Goal: Task Accomplishment & Management: Manage account settings

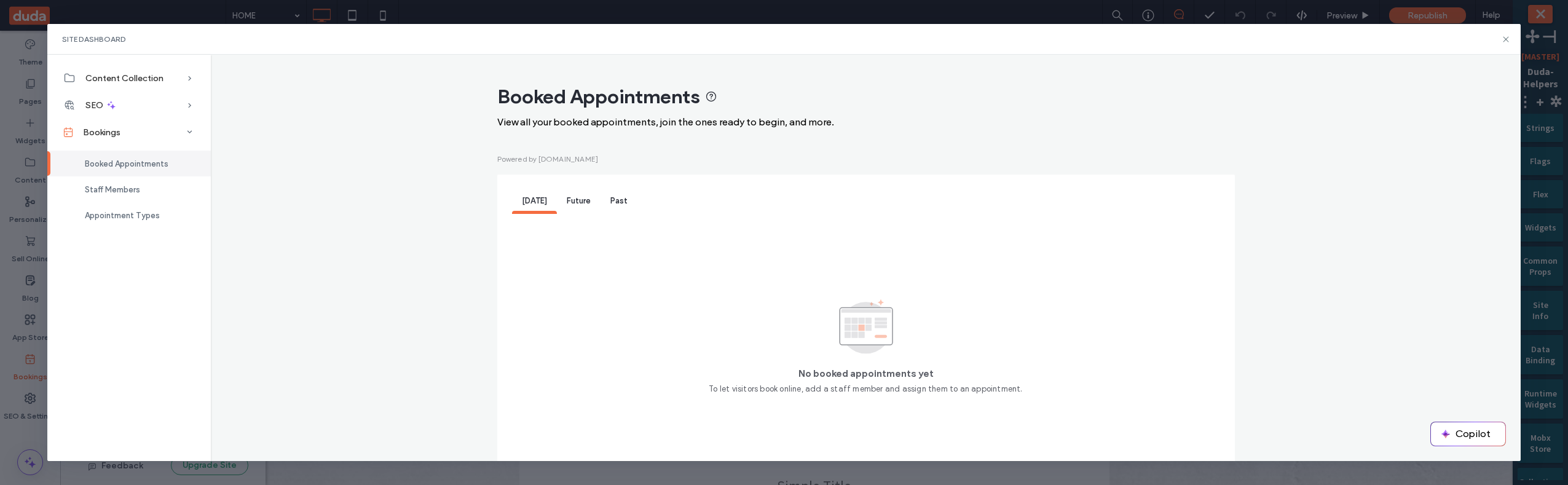
click at [571, 201] on span "Future" at bounding box center [579, 201] width 24 height 9
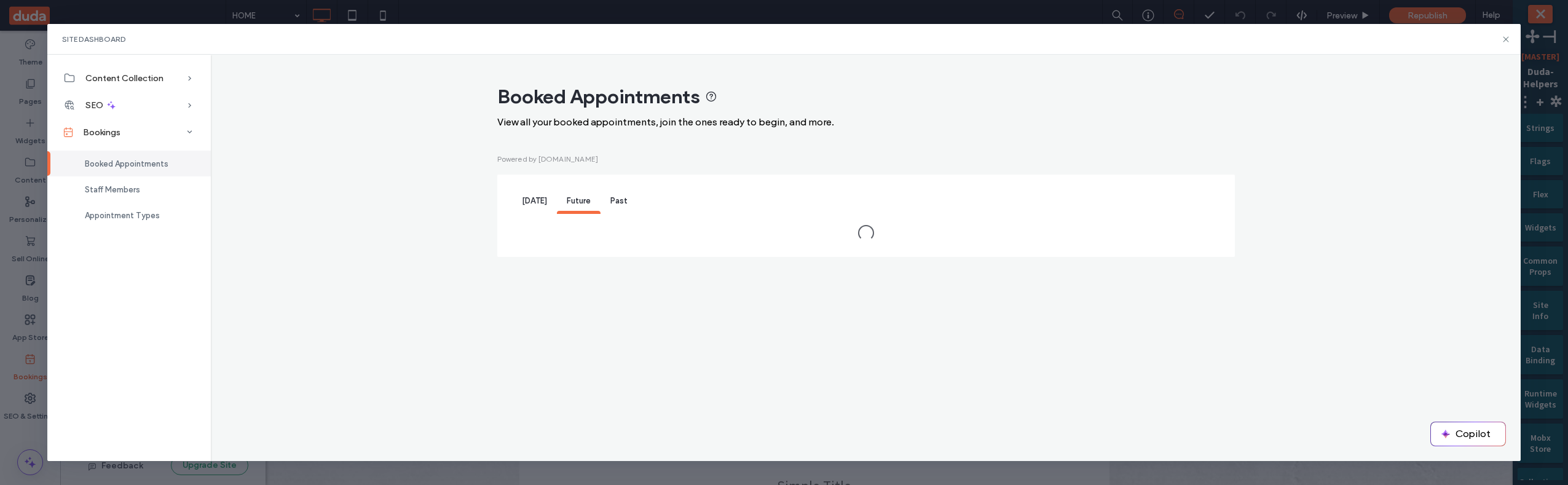
click at [621, 201] on span "Past" at bounding box center [619, 201] width 17 height 9
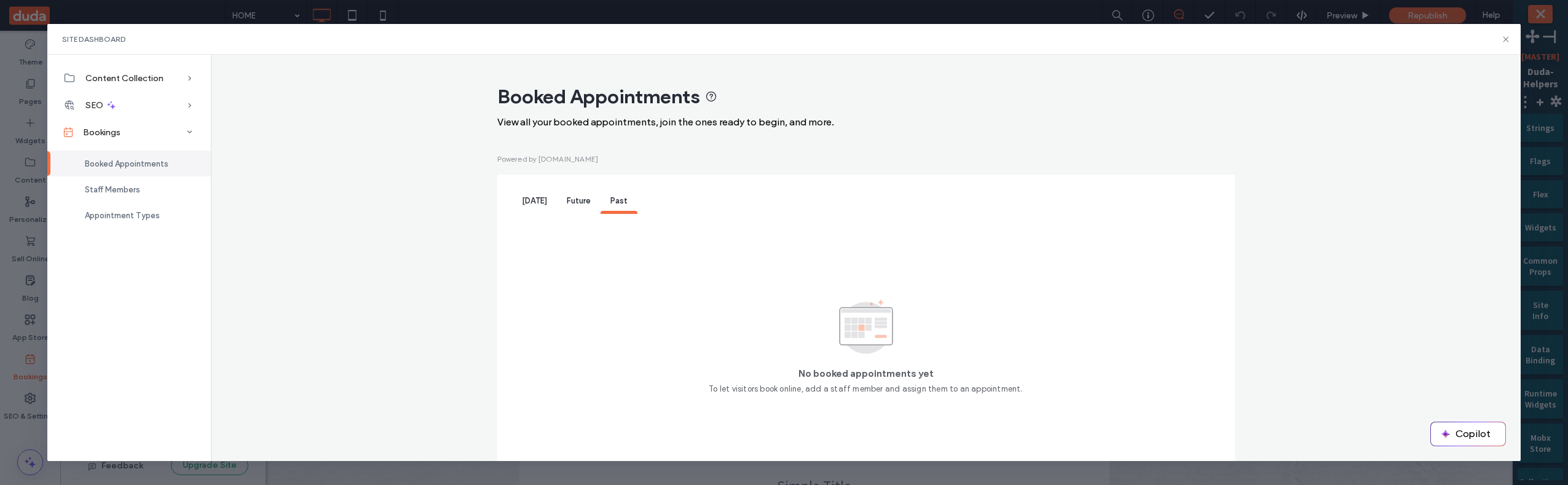
click at [578, 205] on span "Future" at bounding box center [579, 201] width 24 height 9
click at [1508, 38] on icon at bounding box center [1507, 39] width 10 height 10
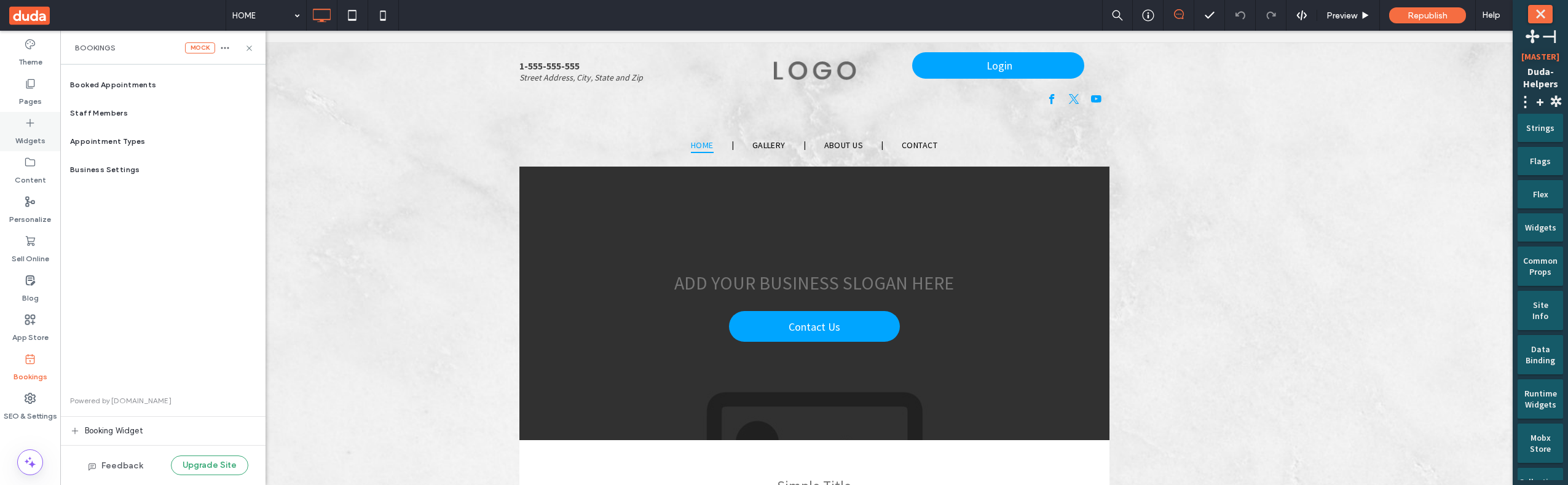
click at [32, 129] on label "Widgets" at bounding box center [30, 138] width 30 height 17
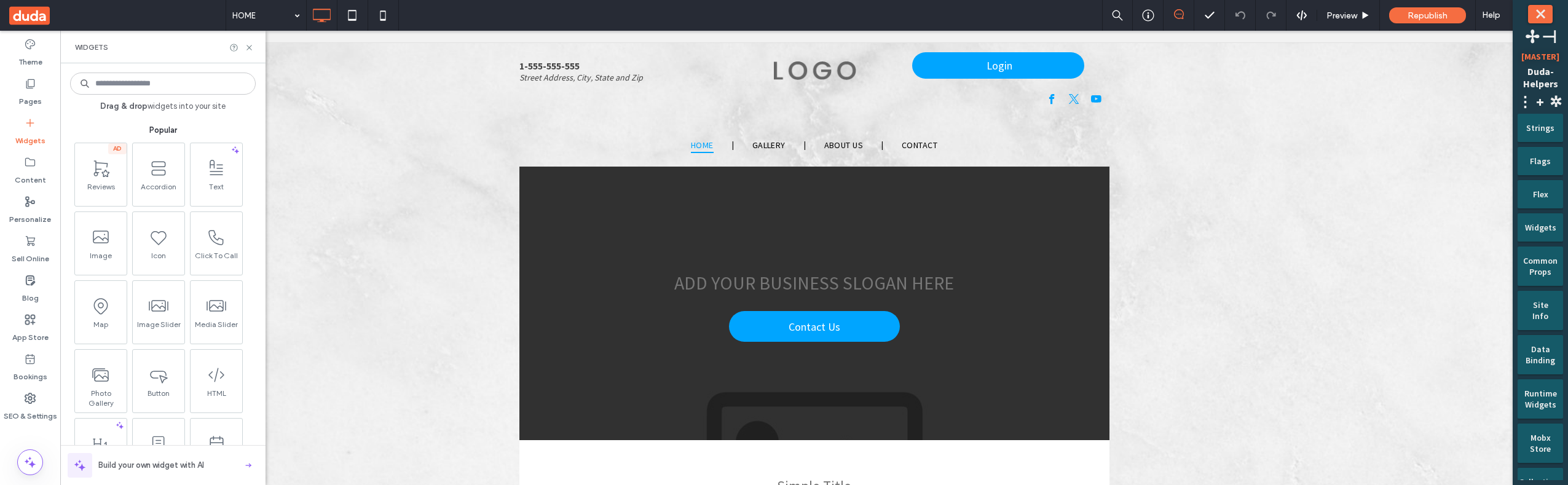
click at [141, 83] on input at bounding box center [162, 83] width 186 height 22
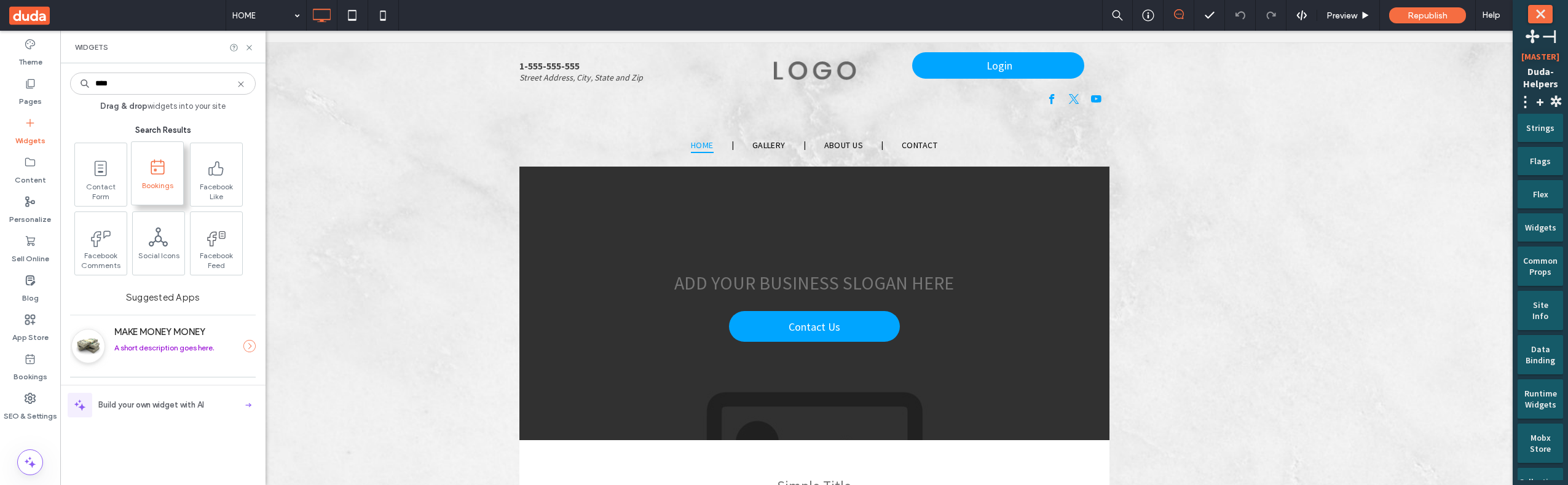
type input "****"
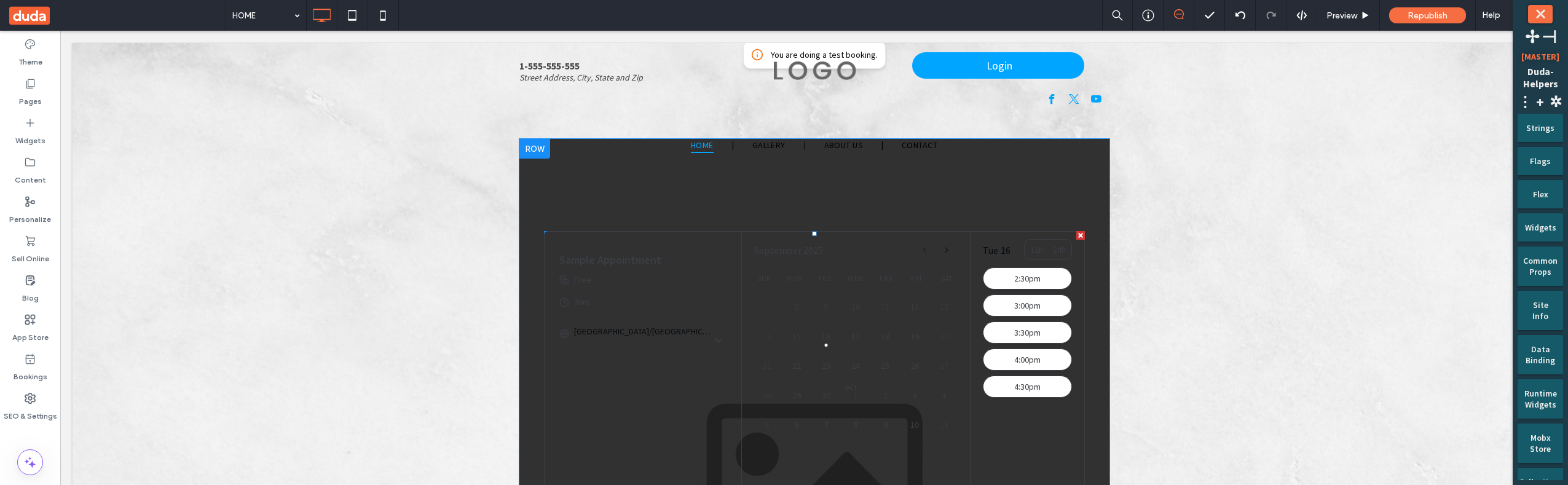
scroll to position [29, 0]
click at [625, 199] on div "You are doing a test booking. Sample Appointment 30m [GEOGRAPHIC_DATA]/[GEOGRAP…" at bounding box center [815, 416] width 541 height 556
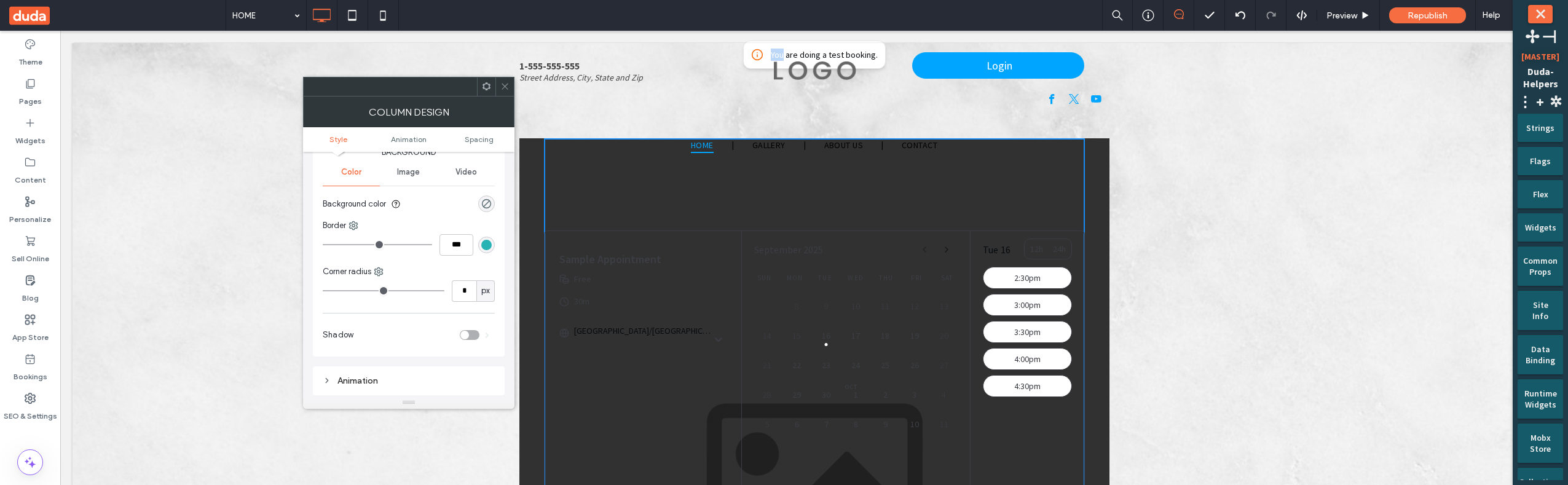
scroll to position [44, 0]
click at [485, 203] on div "rgba(0, 0, 0, 0)" at bounding box center [486, 204] width 10 height 10
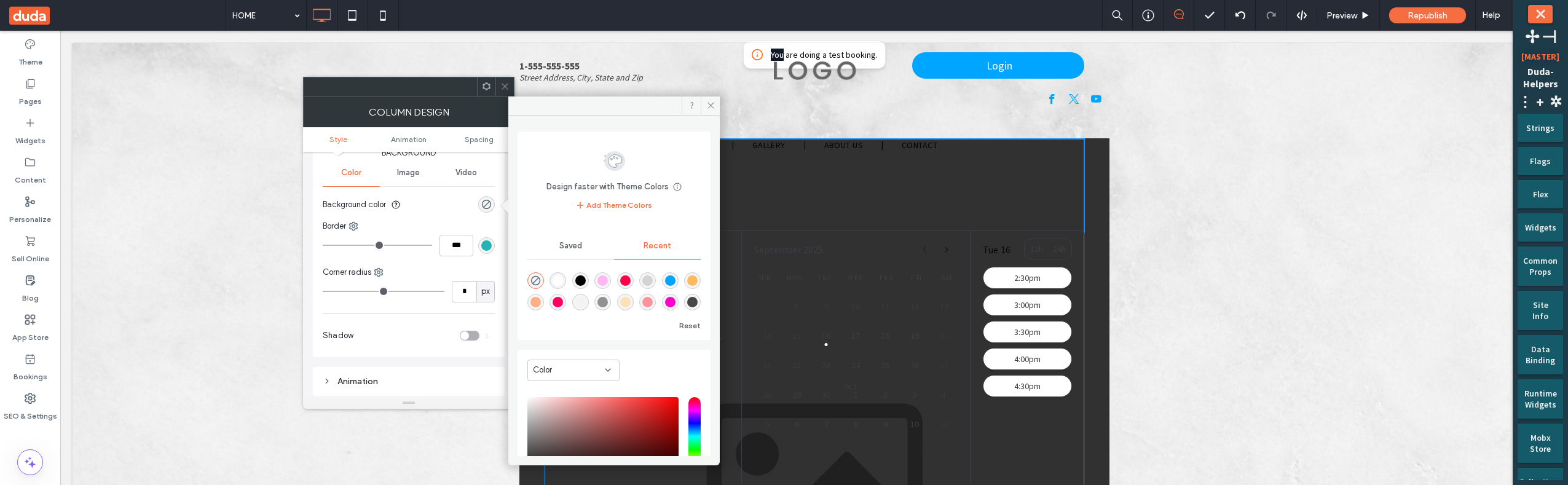
click at [559, 279] on div "rgba(255, 255, 255, 1)" at bounding box center [558, 280] width 10 height 10
type input "*******"
type input "***"
type input "****"
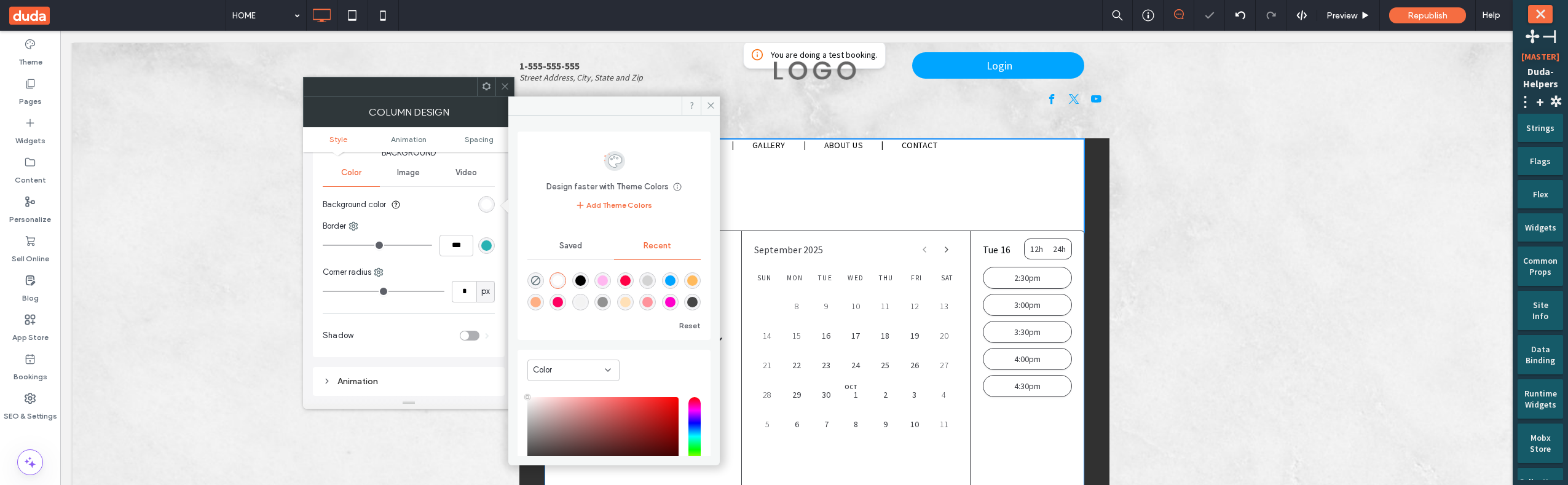
click at [932, 239] on div "[DATE] Sun Mon Tue Wed Thu Fri Sat 8 9 10 11 12 13 14 15 16 [DATE] 17 18 19 20 …" at bounding box center [856, 371] width 228 height 281
click at [918, 189] on div "You are doing a test booking. Sample Appointment 30m [GEOGRAPHIC_DATA]/[GEOGRAP…" at bounding box center [815, 416] width 541 height 556
click at [712, 104] on use at bounding box center [711, 105] width 6 height 6
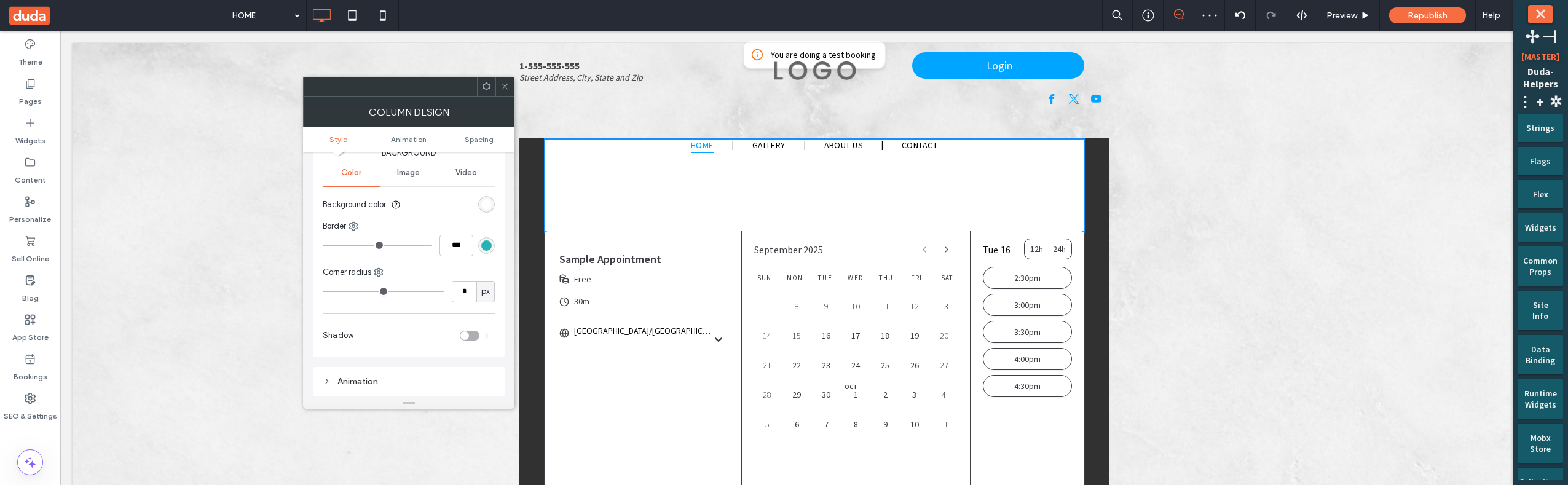
click at [501, 86] on icon at bounding box center [505, 86] width 9 height 9
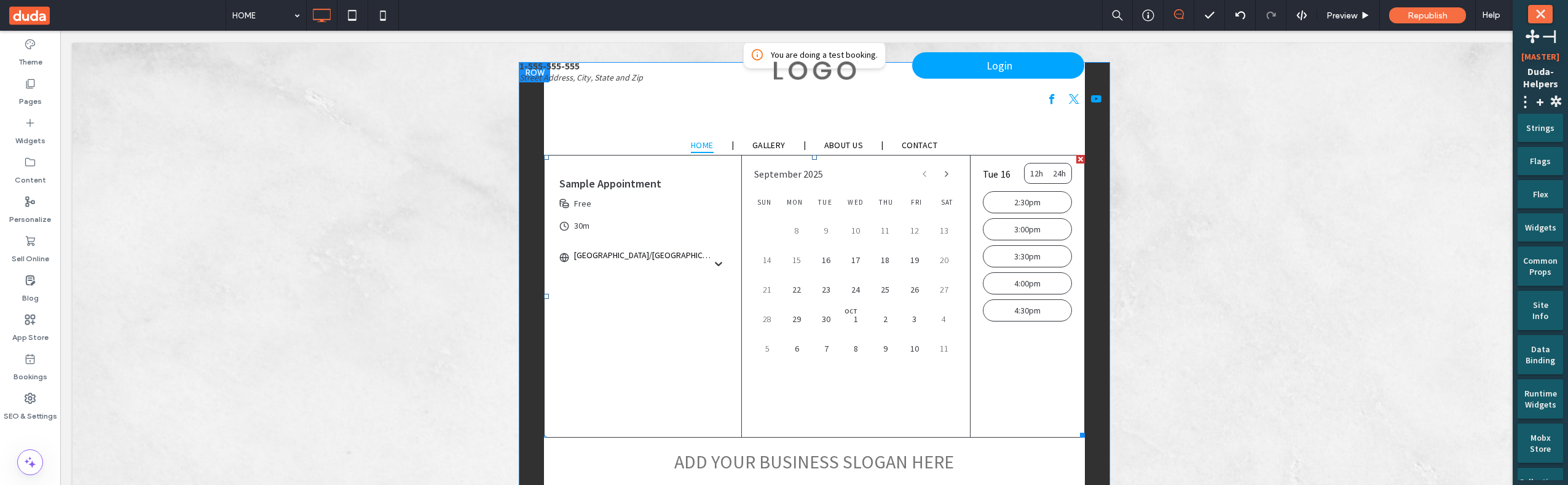
scroll to position [102, 0]
click at [36, 365] on label "Bookings" at bounding box center [30, 373] width 34 height 17
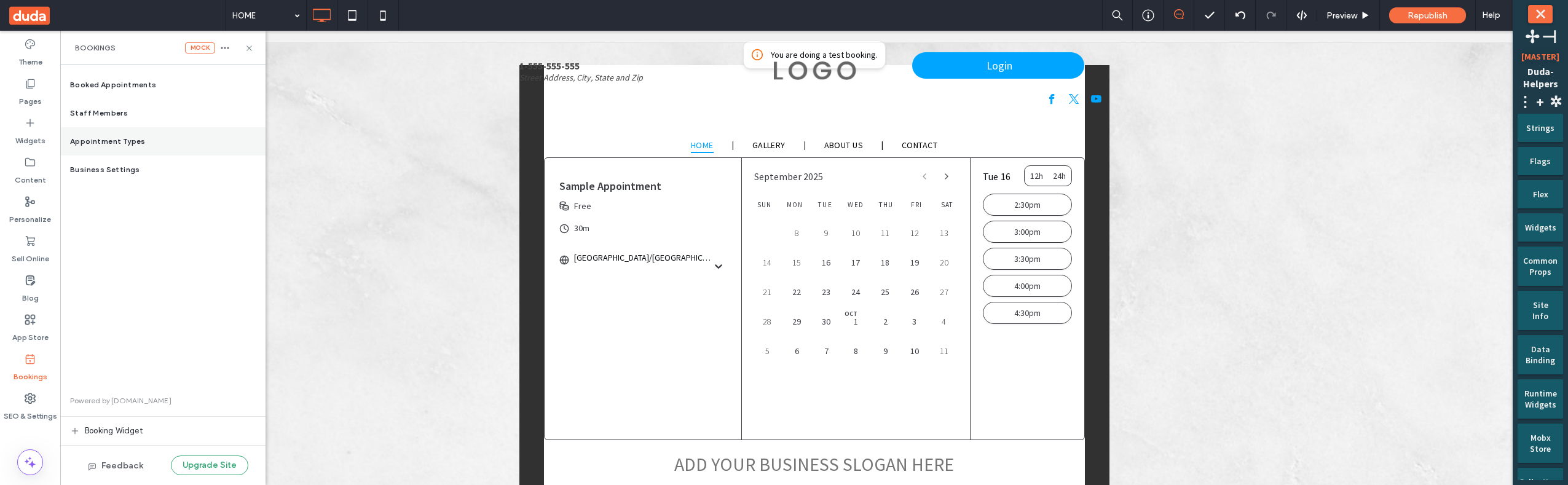
click at [124, 130] on div "Appointment Types" at bounding box center [163, 142] width 206 height 29
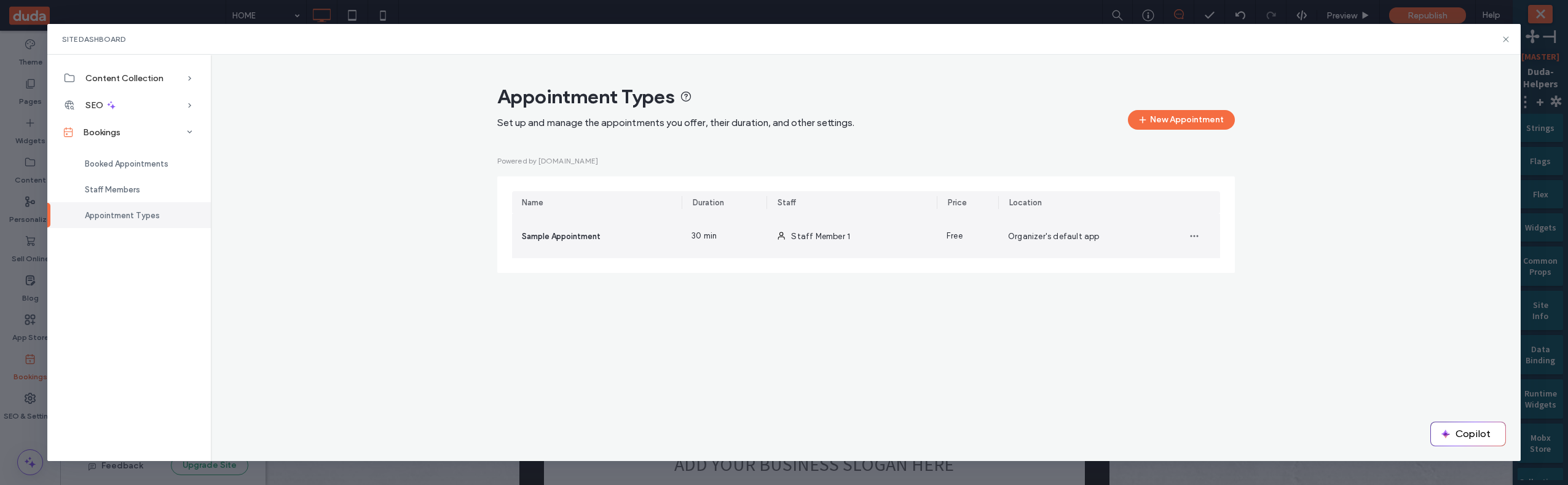
click at [579, 232] on span "Sample Appointment" at bounding box center [562, 236] width 79 height 9
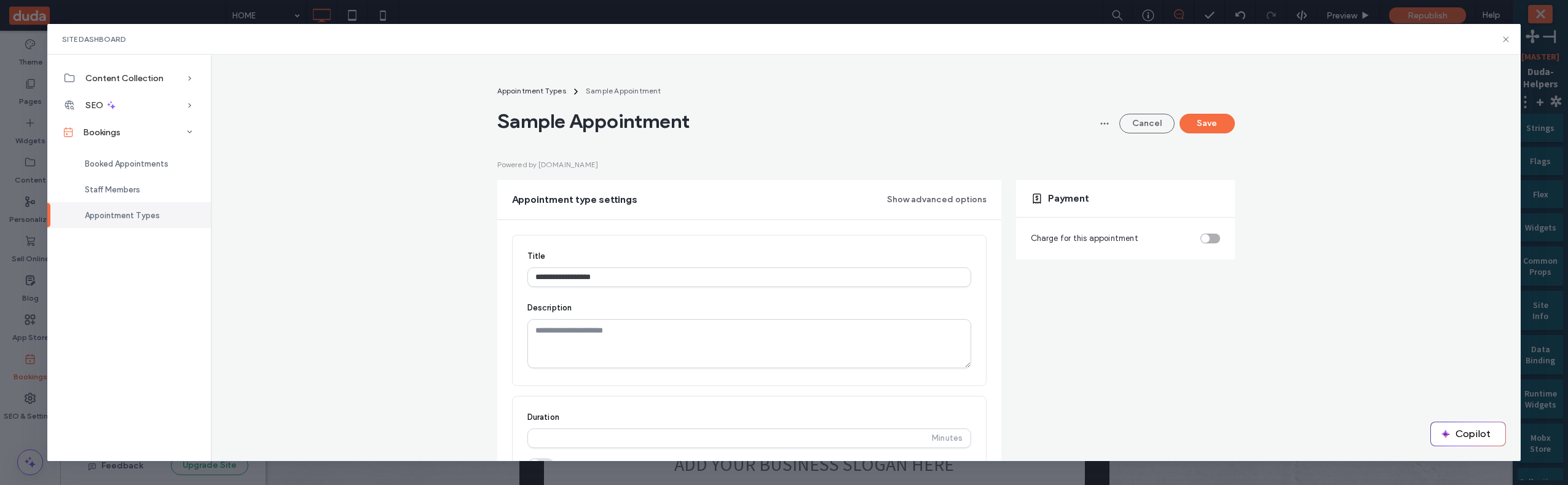
click at [1212, 236] on div "toggle" at bounding box center [1210, 238] width 19 height 10
click at [1173, 399] on button "Upgrade" at bounding box center [1181, 407] width 48 height 15
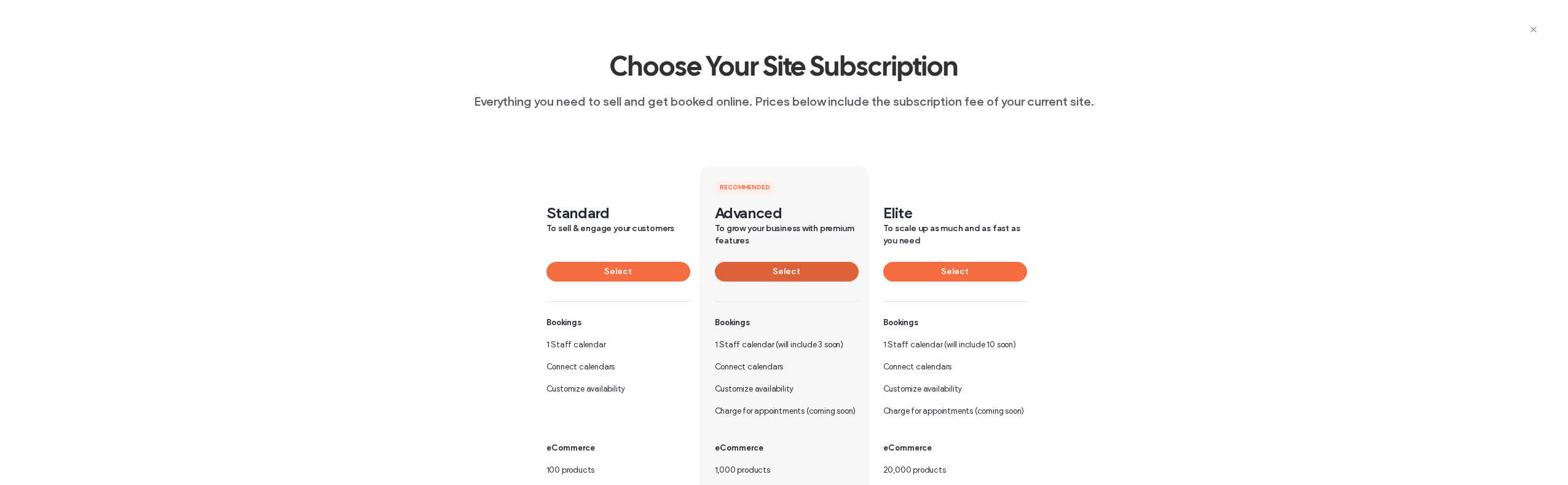
click at [799, 271] on button "Select" at bounding box center [786, 271] width 144 height 19
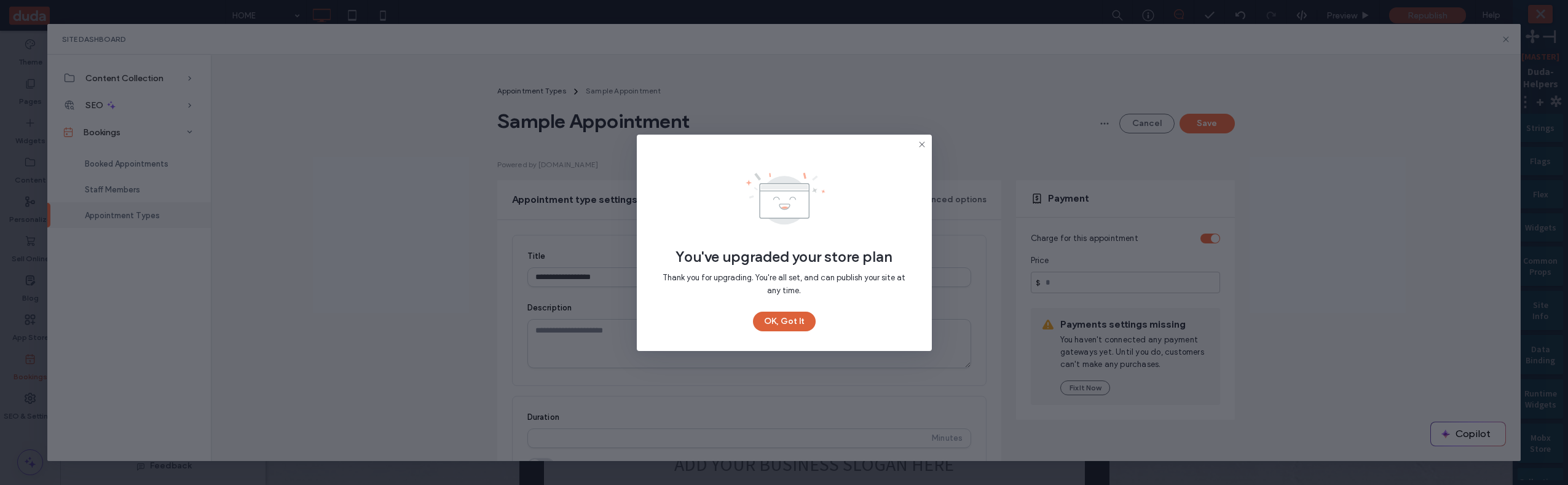
click at [798, 315] on button "OK, Got It" at bounding box center [784, 321] width 63 height 19
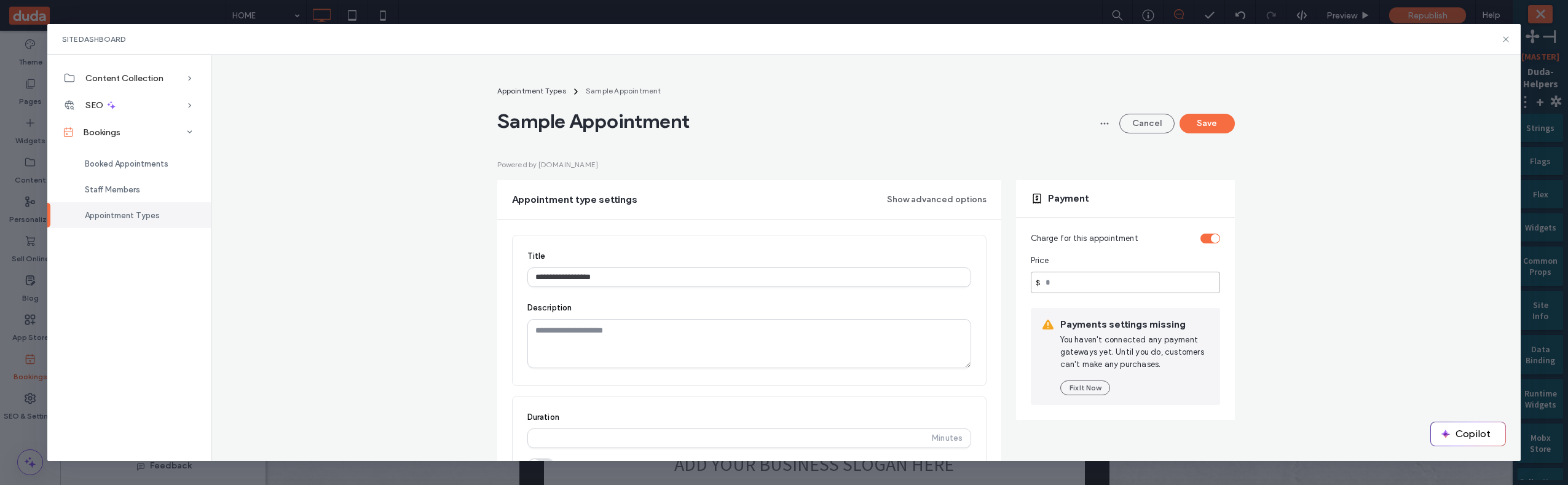
click at [1094, 285] on input "number" at bounding box center [1125, 283] width 189 height 22
type input "***"
click at [1215, 127] on button "Save" at bounding box center [1208, 123] width 55 height 19
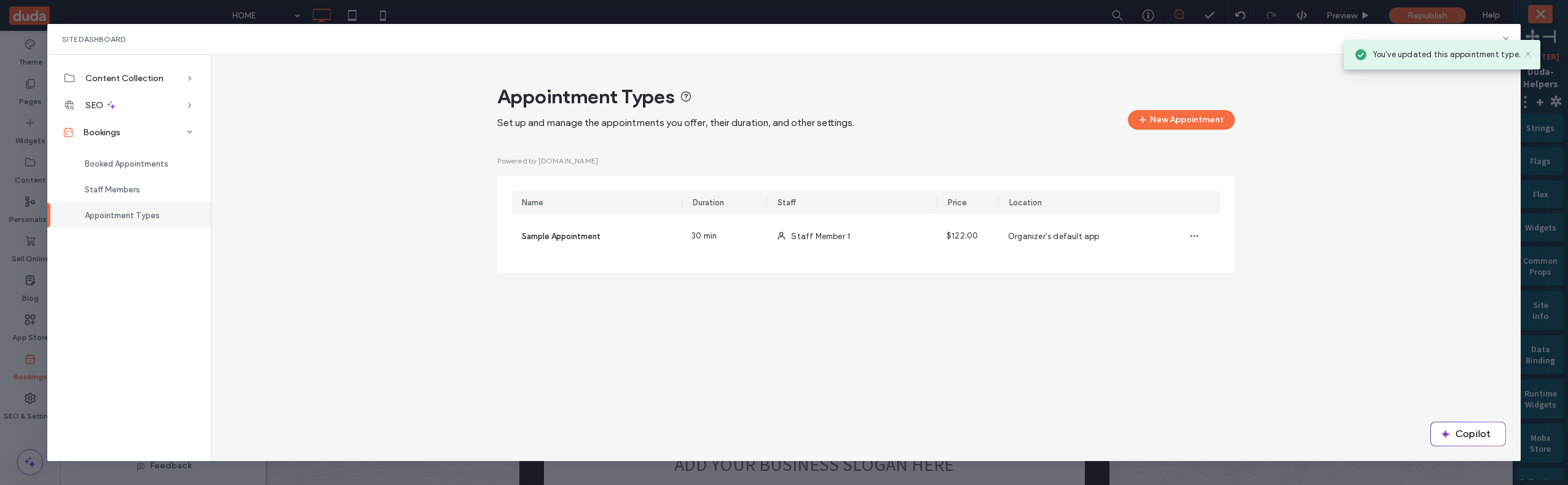
click at [1530, 52] on icon at bounding box center [1529, 55] width 10 height 10
click at [1504, 41] on icon at bounding box center [1507, 39] width 10 height 10
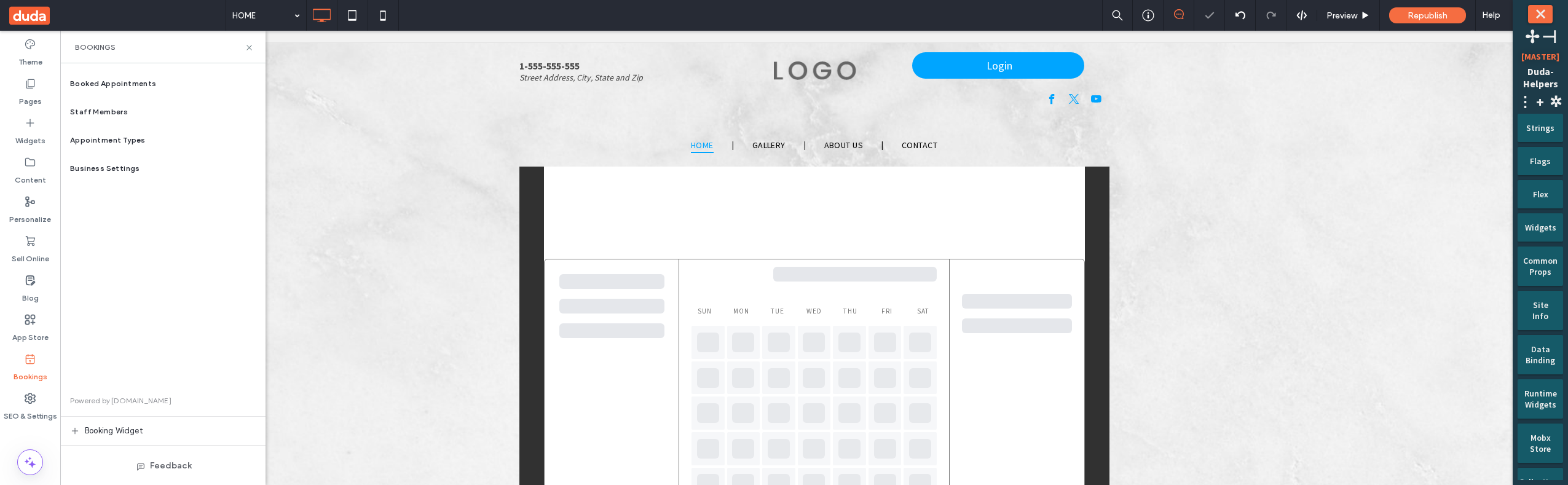
scroll to position [0, 0]
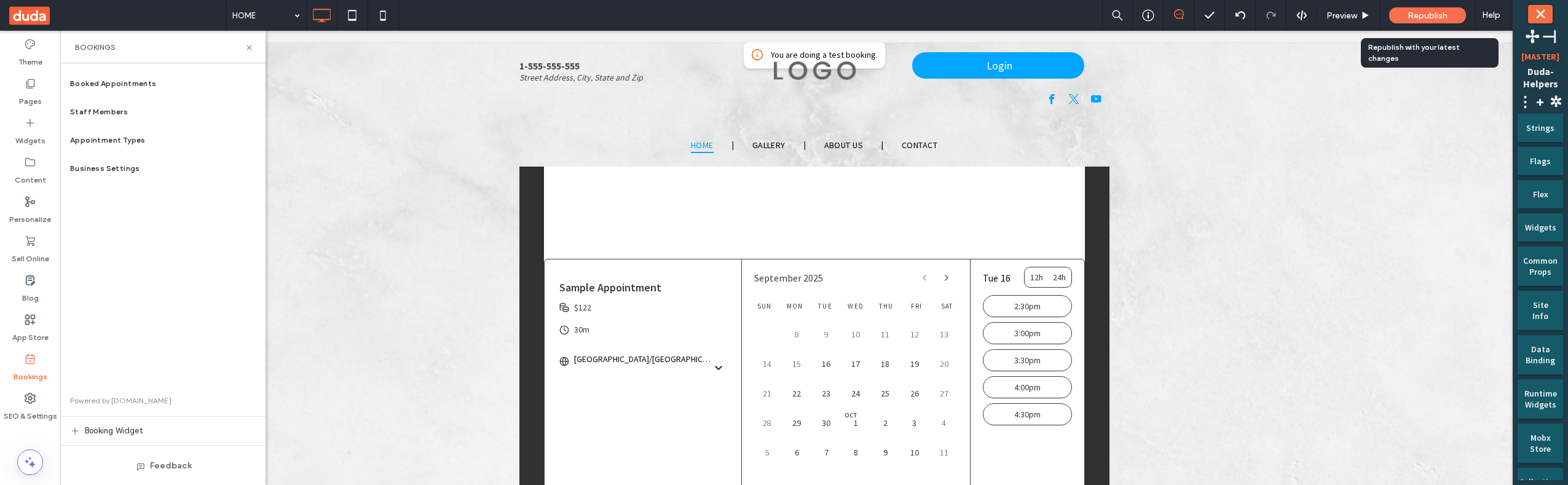
click at [1413, 8] on div "Republish" at bounding box center [1428, 15] width 77 height 16
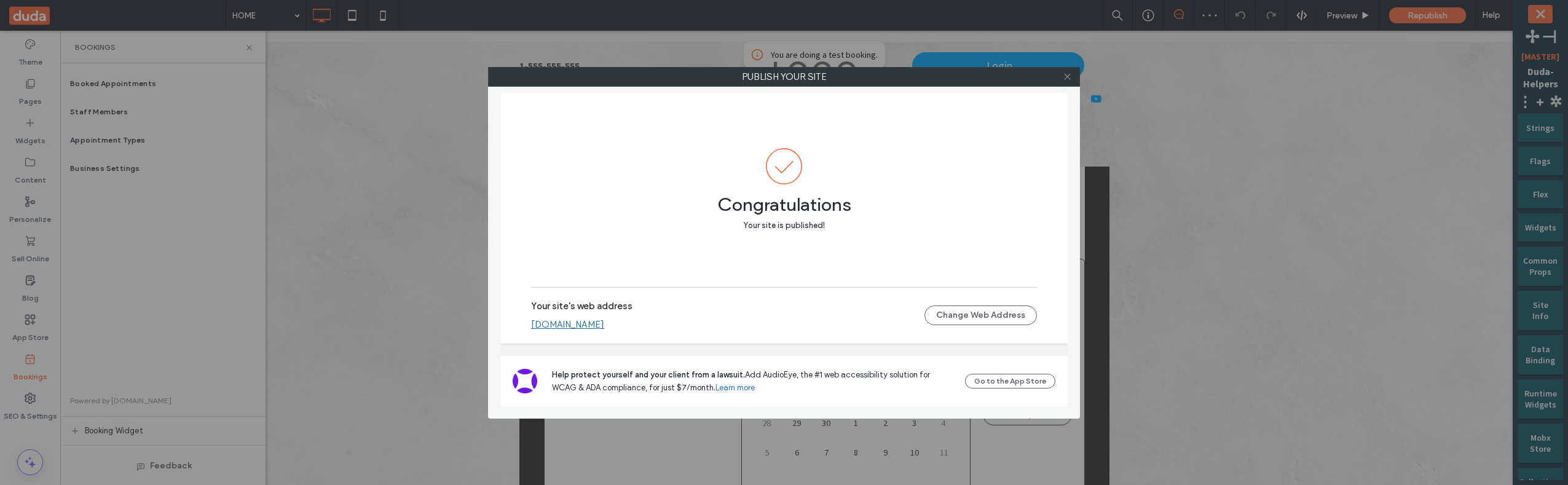
click at [1071, 82] on span at bounding box center [1067, 77] width 9 height 18
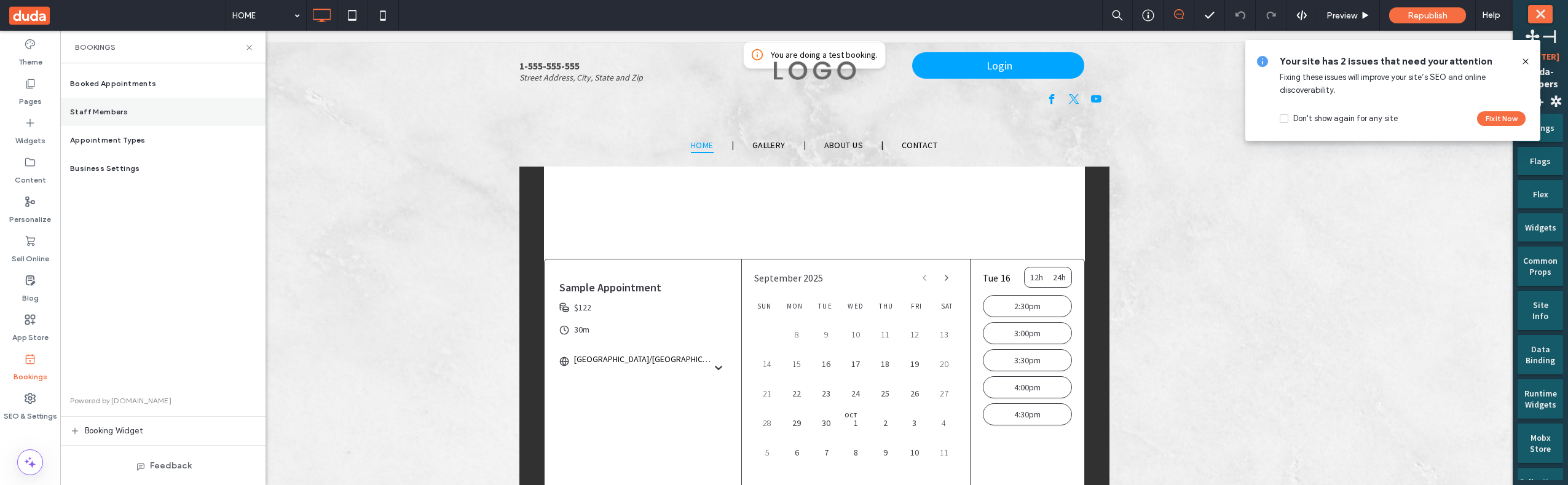
click at [108, 107] on span "Staff Members" at bounding box center [98, 112] width 58 height 11
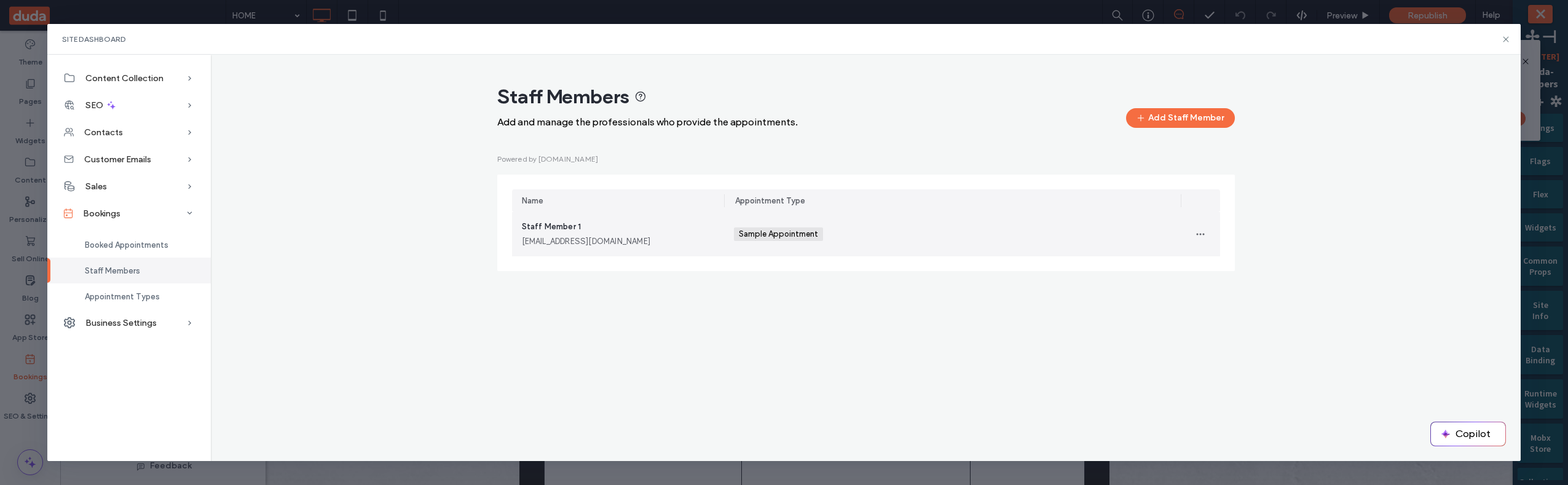
click at [785, 234] on span "Sample Appointment" at bounding box center [779, 234] width 81 height 10
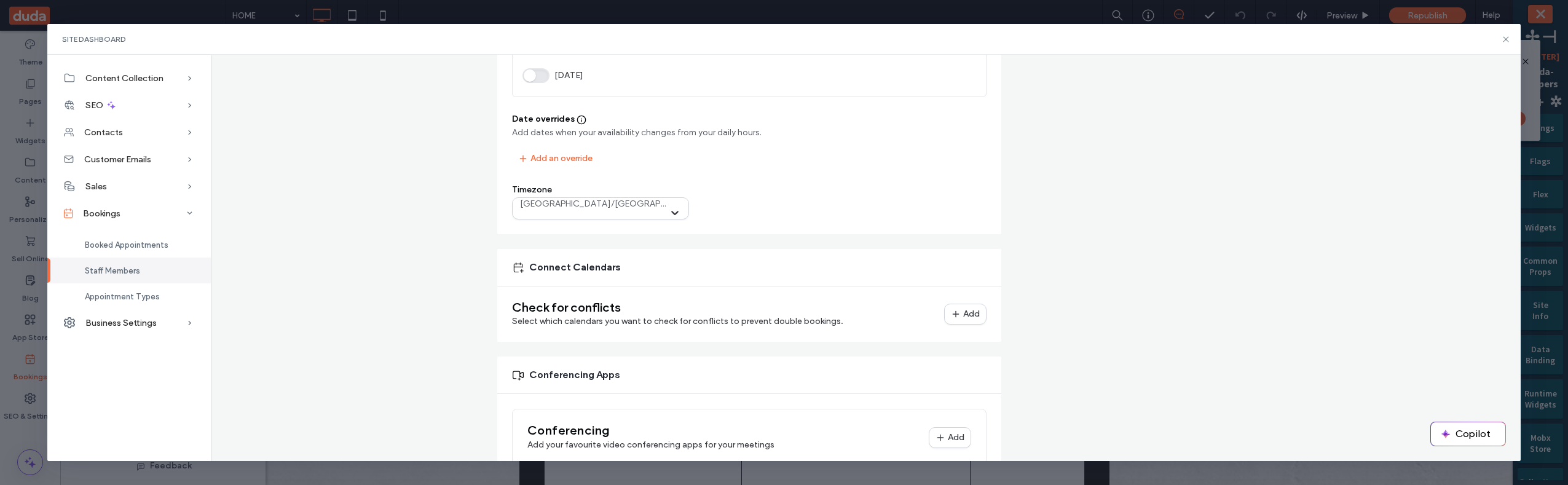
scroll to position [435, 0]
click at [141, 299] on span "Appointment Types" at bounding box center [122, 296] width 75 height 9
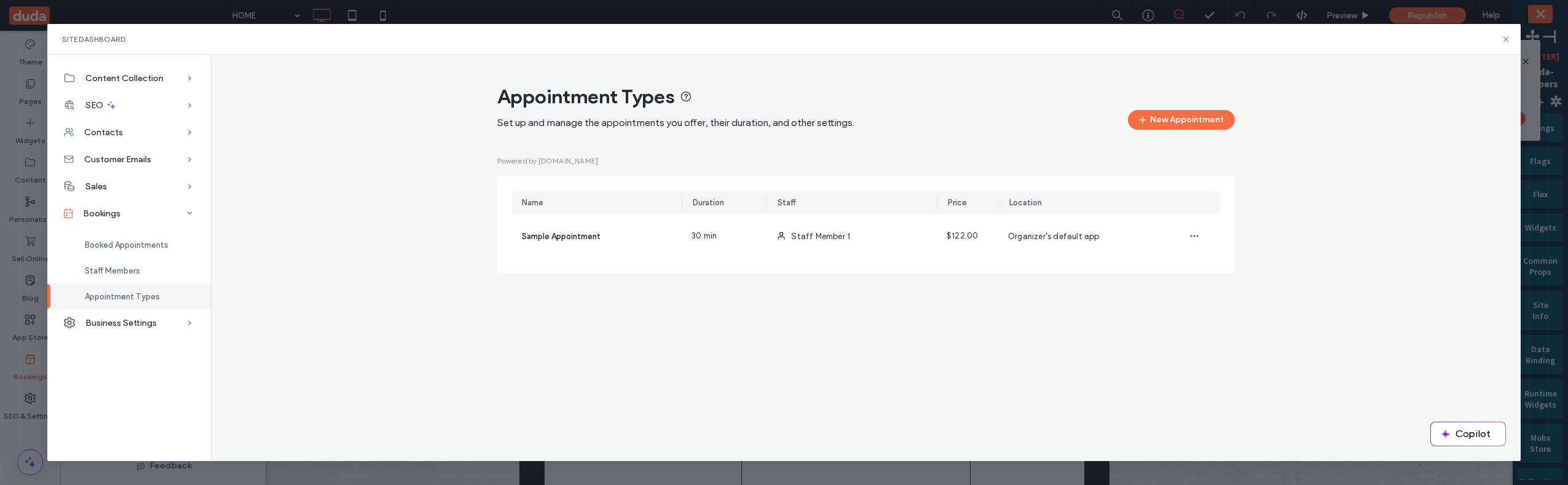
scroll to position [0, 0]
click at [143, 279] on div "Staff Members" at bounding box center [128, 270] width 164 height 26
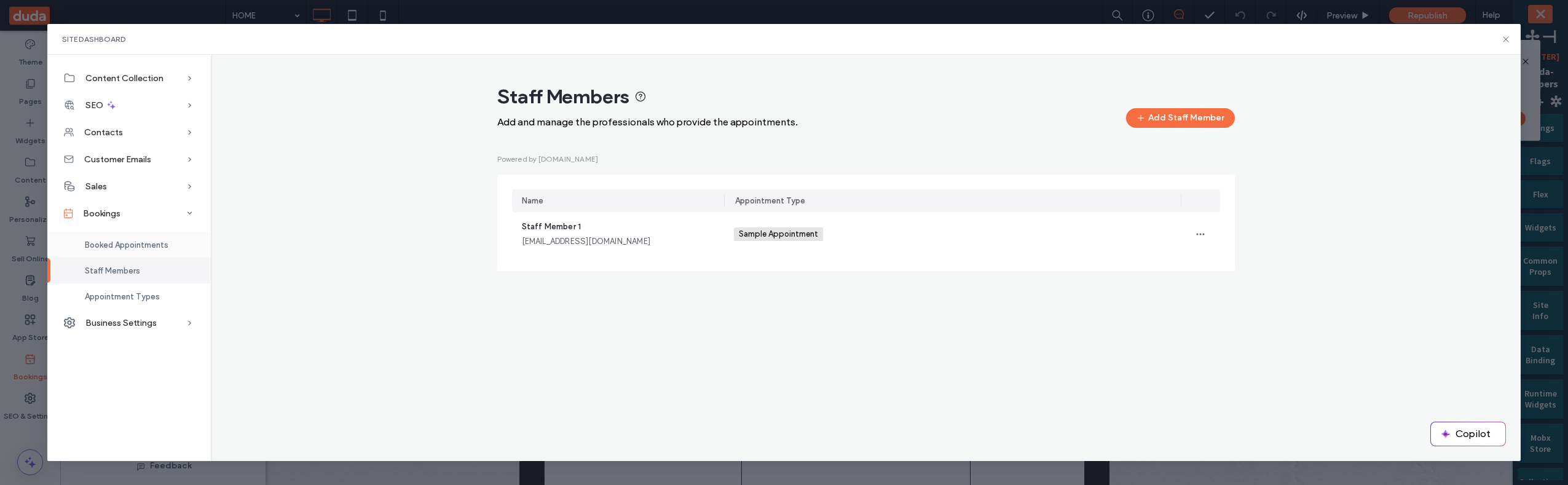
click at [147, 238] on div "Booked Appointments" at bounding box center [128, 244] width 164 height 26
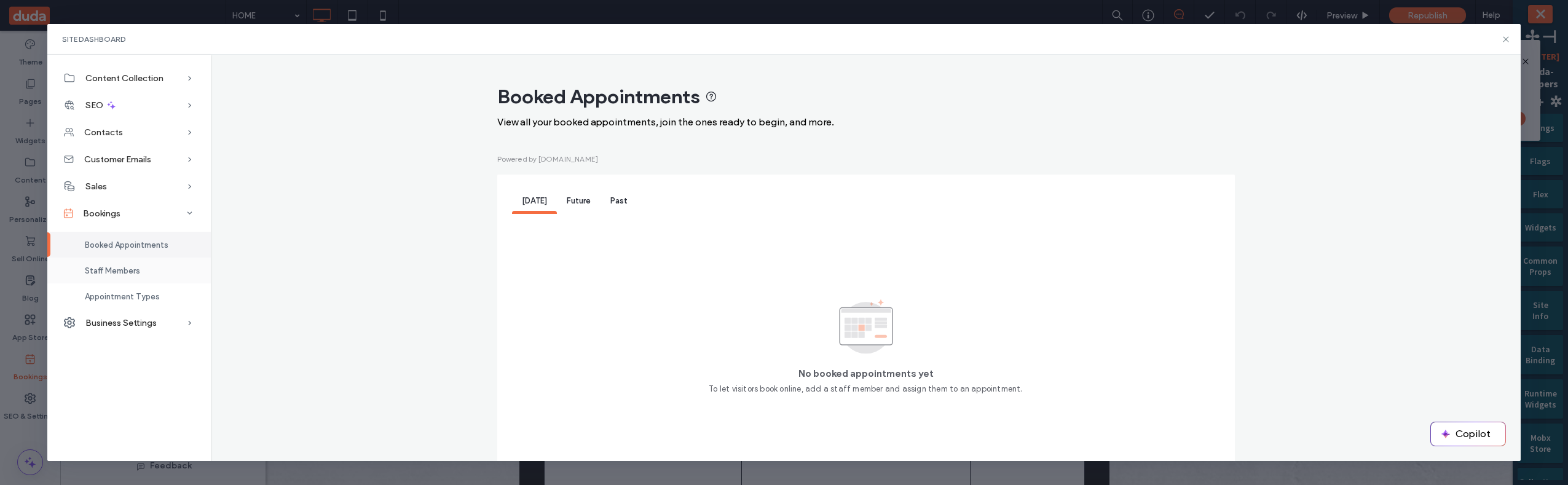
click at [144, 263] on div "Staff Members" at bounding box center [128, 270] width 164 height 26
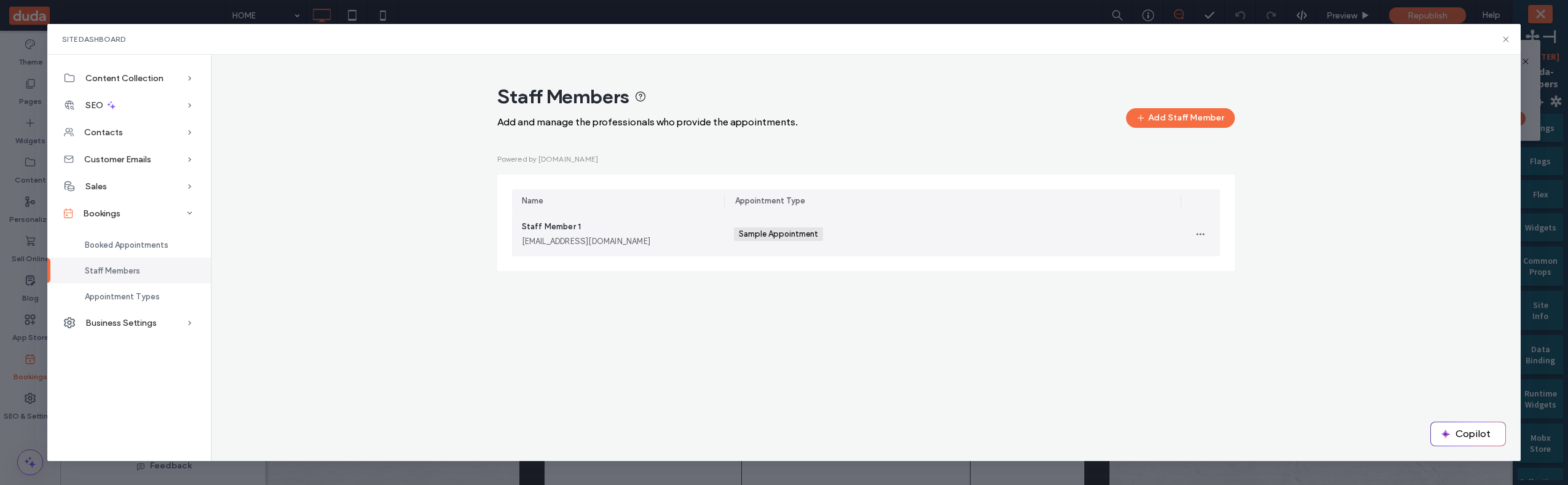
click at [810, 223] on div "Sample Appointment +0 Sample Appointment +0" at bounding box center [952, 234] width 437 height 44
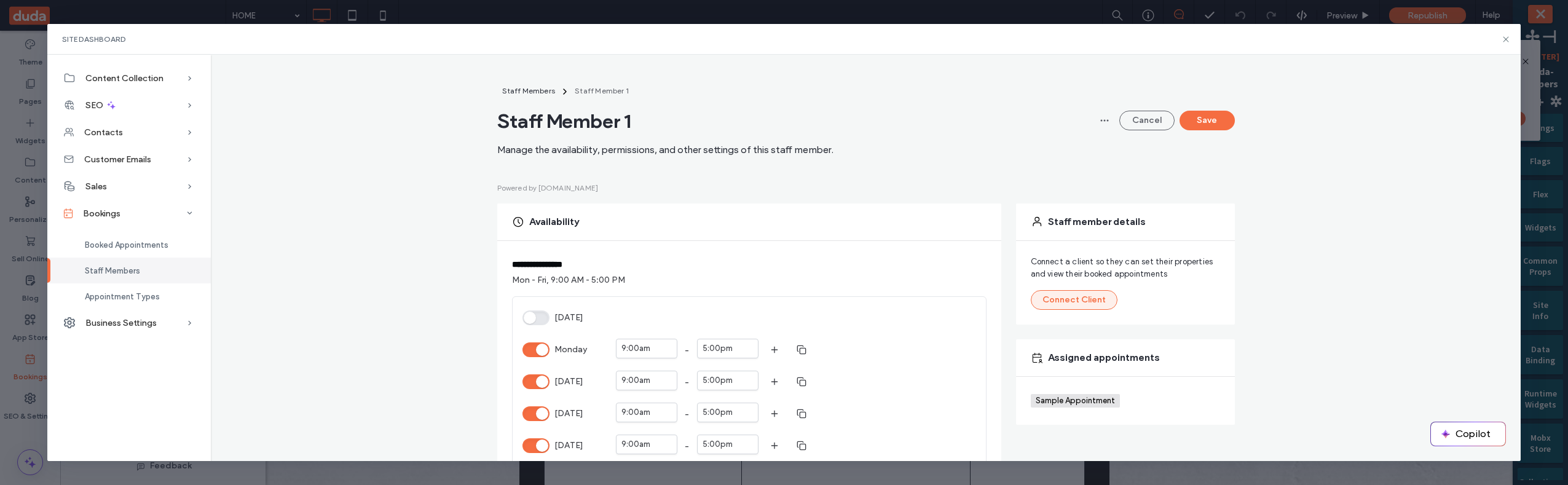
click at [1067, 297] on button "Connect Client" at bounding box center [1074, 300] width 87 height 19
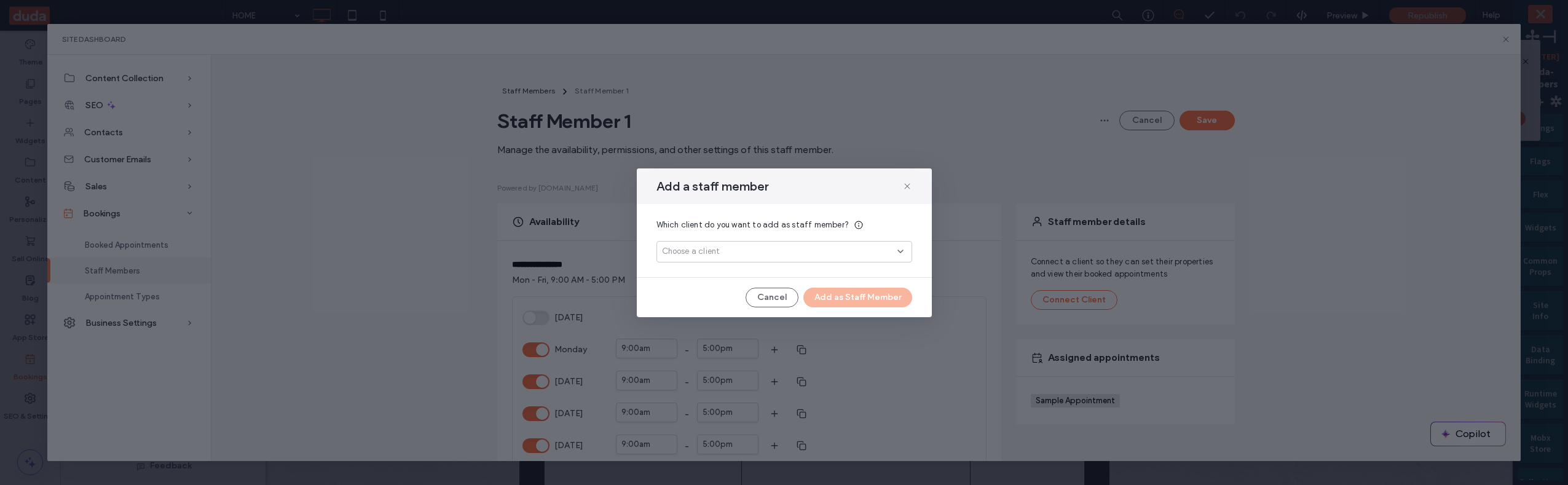
click at [827, 253] on div "Choose a client" at bounding box center [779, 251] width 235 height 13
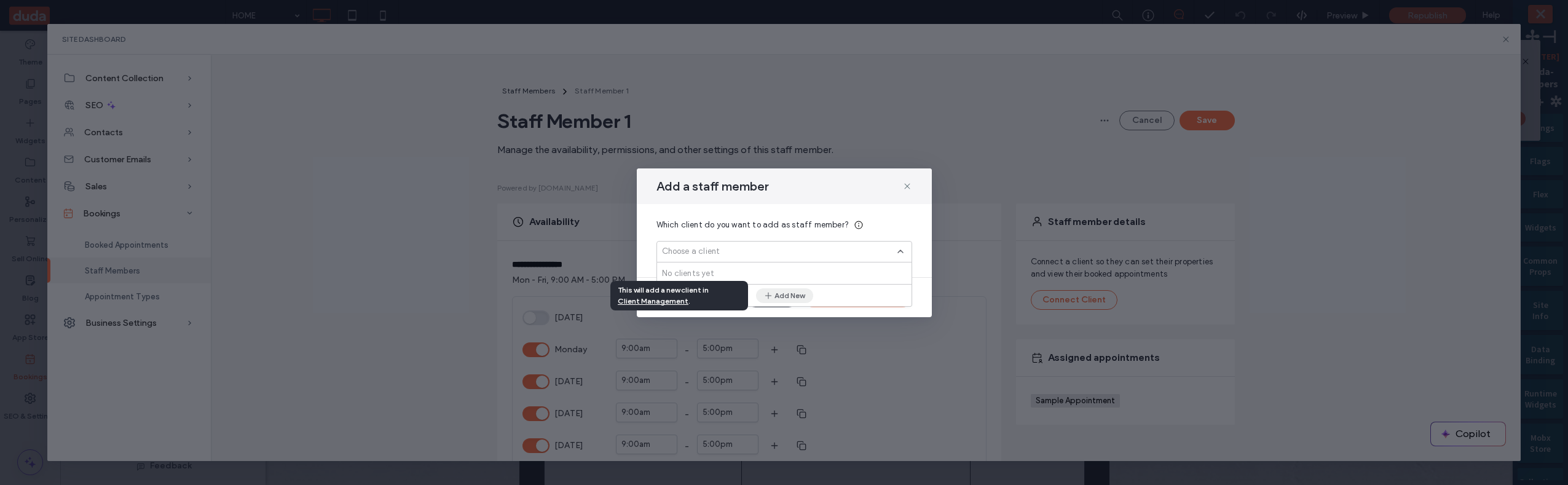
click at [801, 296] on button "Add New" at bounding box center [784, 295] width 57 height 15
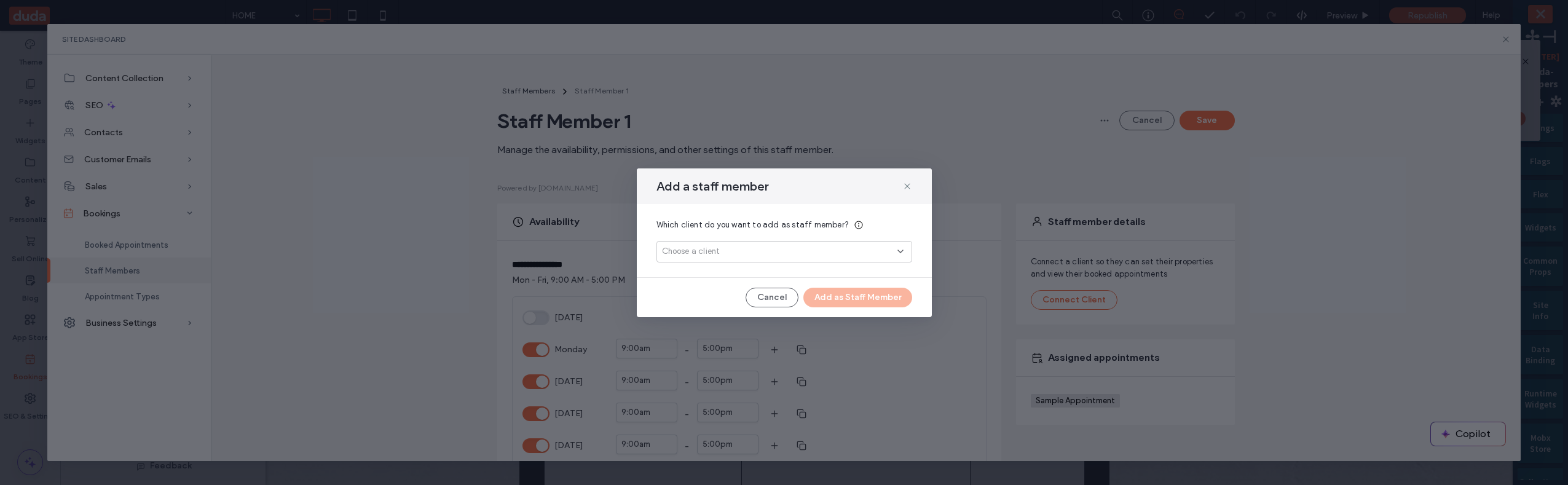
click at [739, 254] on div "Choose a client" at bounding box center [779, 251] width 235 height 13
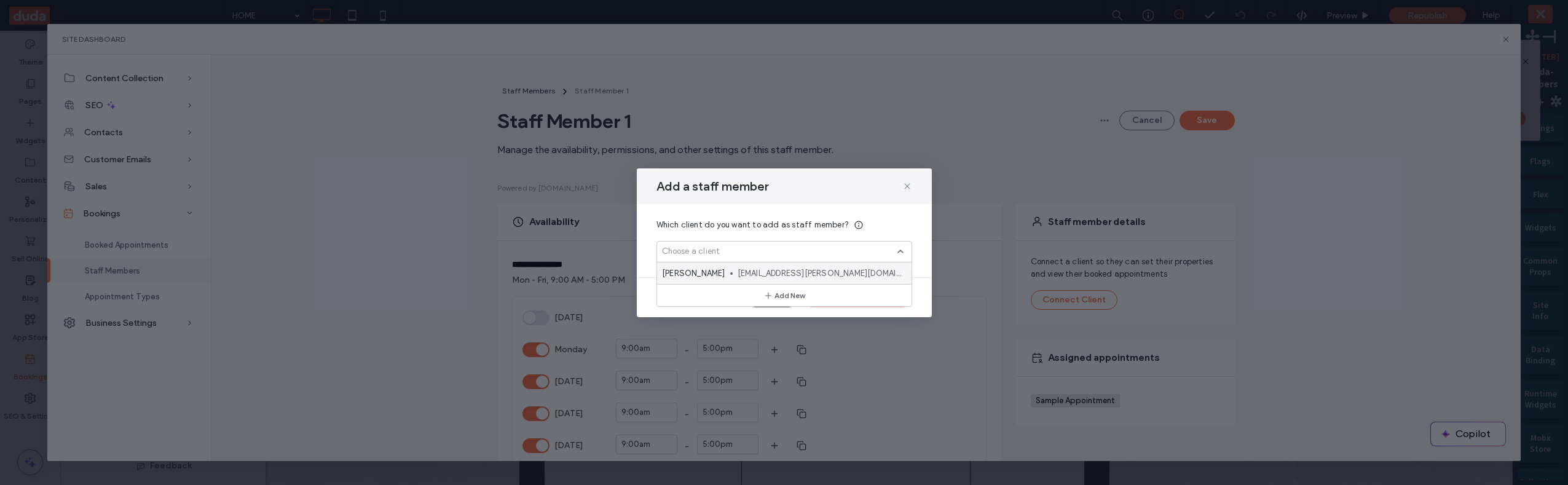
click at [739, 269] on span "[EMAIL_ADDRESS][PERSON_NAME][DOMAIN_NAME]" at bounding box center [819, 273] width 164 height 13
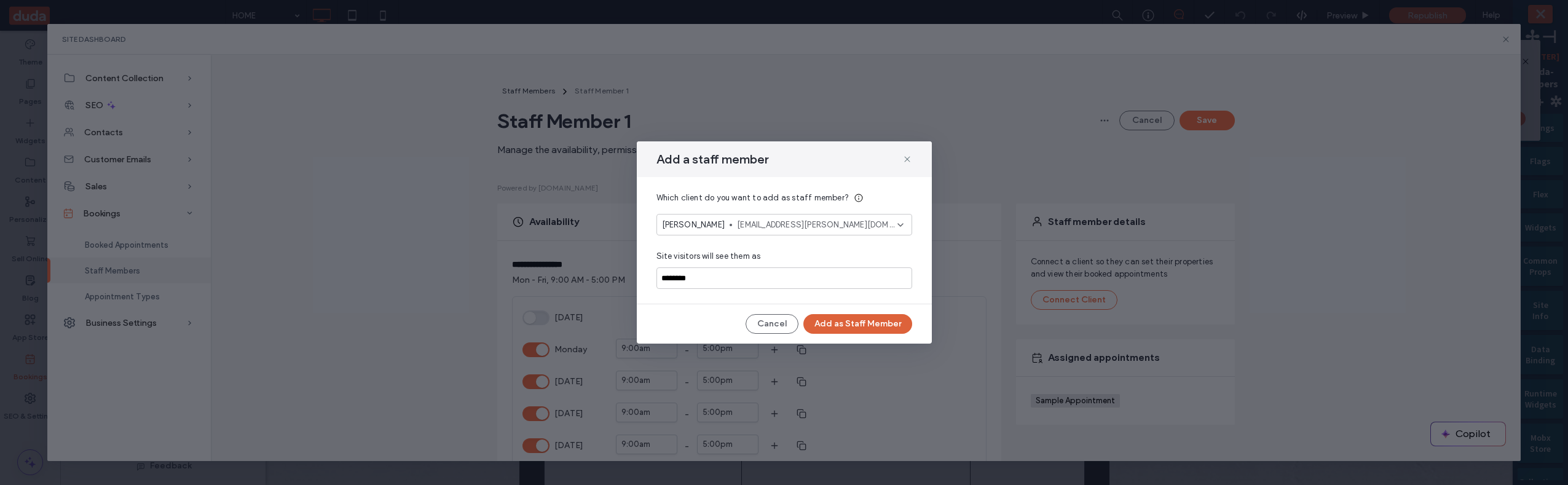
click at [831, 322] on button "Add as Staff Member" at bounding box center [858, 323] width 109 height 19
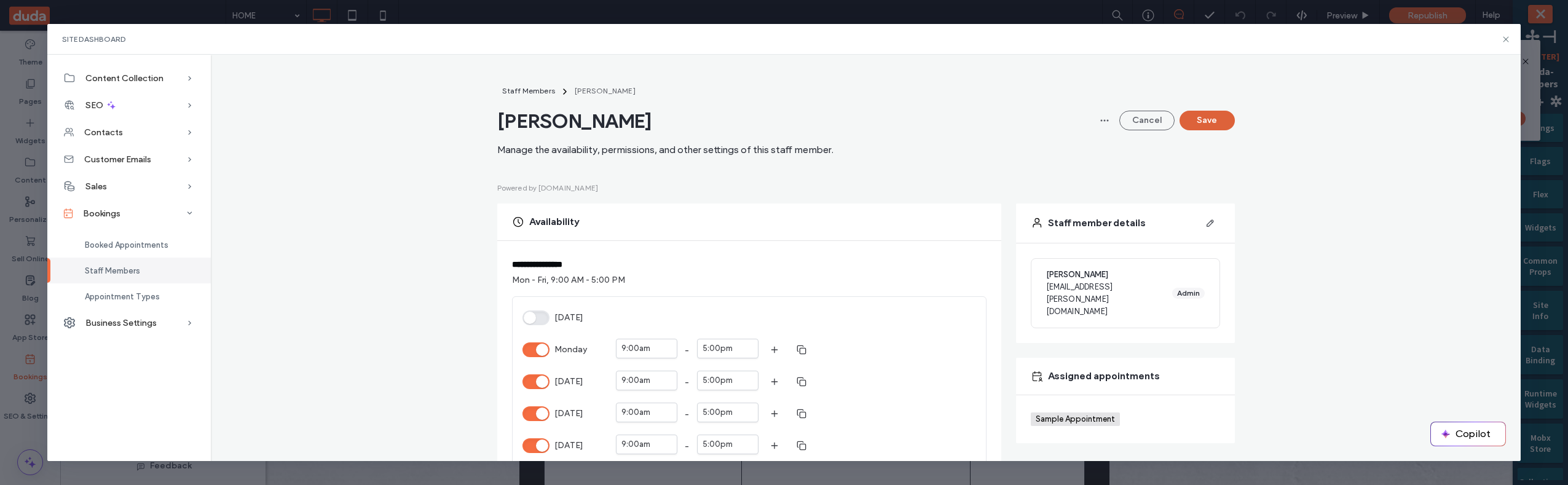
click at [1204, 117] on button "Save" at bounding box center [1208, 120] width 55 height 19
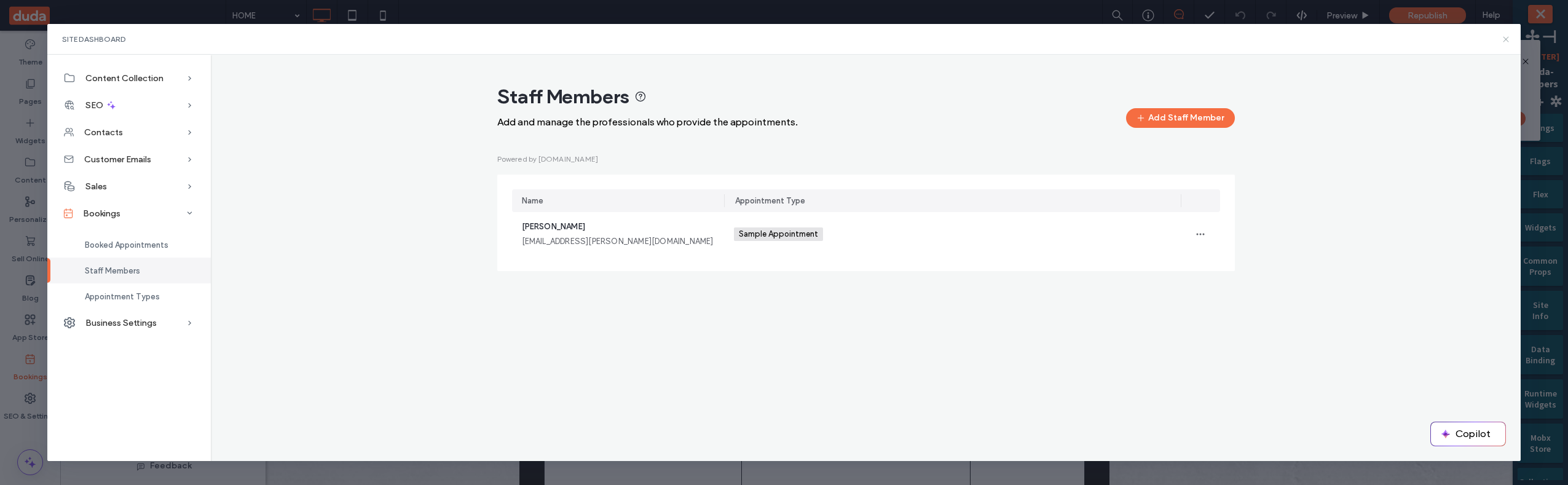
click at [1507, 35] on icon at bounding box center [1507, 39] width 10 height 10
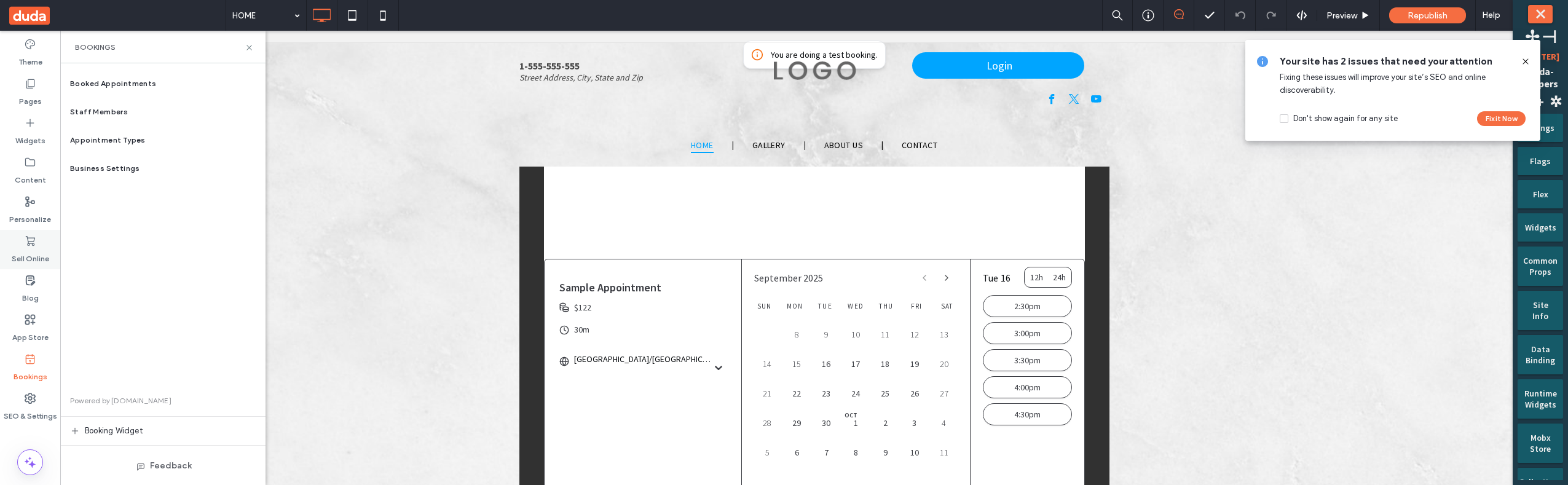
click at [25, 251] on label "Sell Online" at bounding box center [30, 255] width 38 height 17
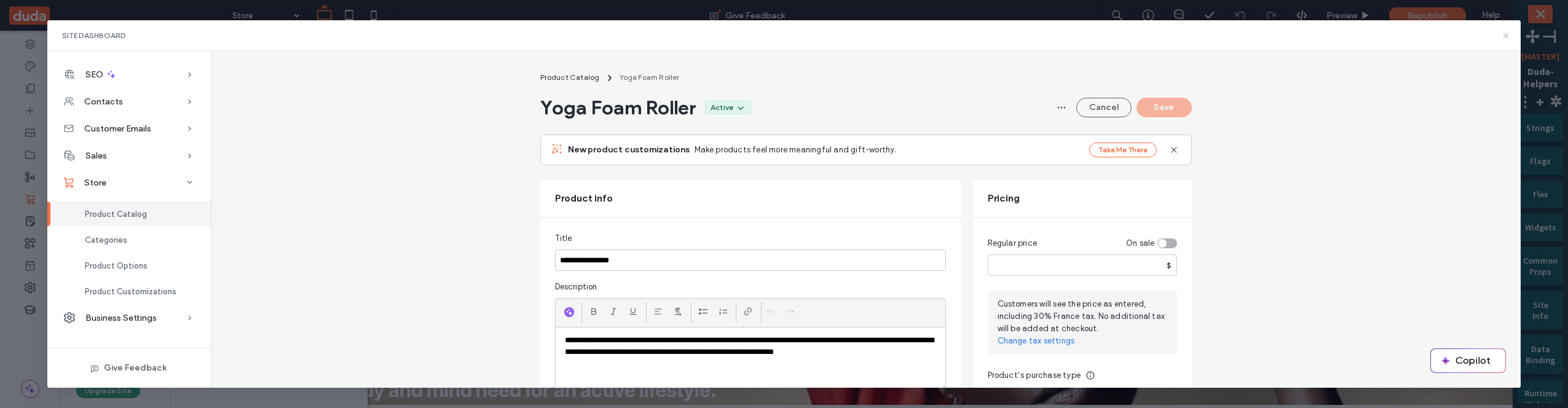
click at [1504, 35] on icon at bounding box center [1507, 36] width 10 height 10
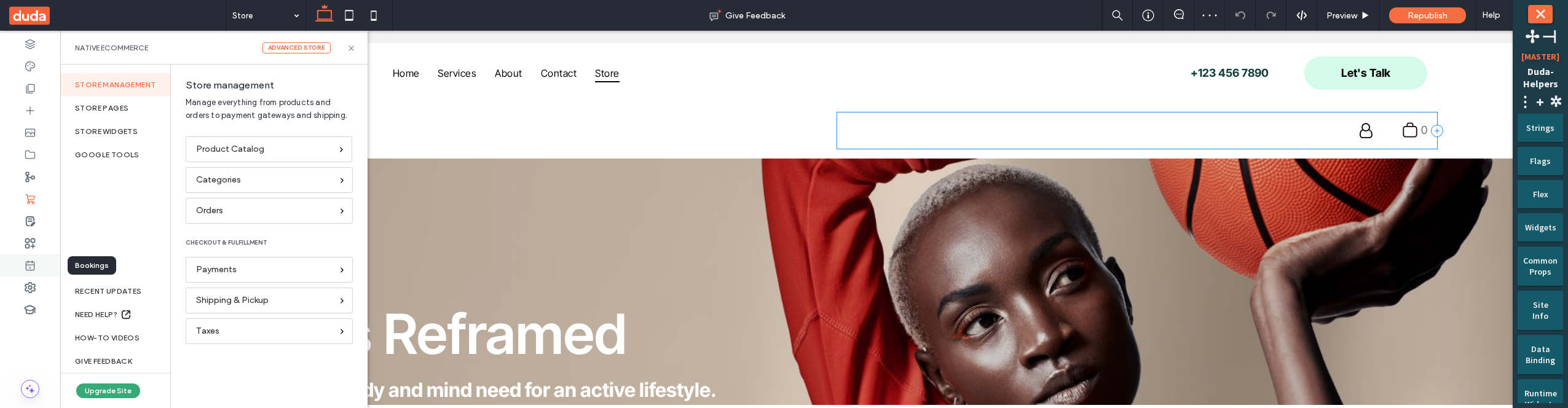
click at [29, 264] on icon at bounding box center [30, 265] width 13 height 13
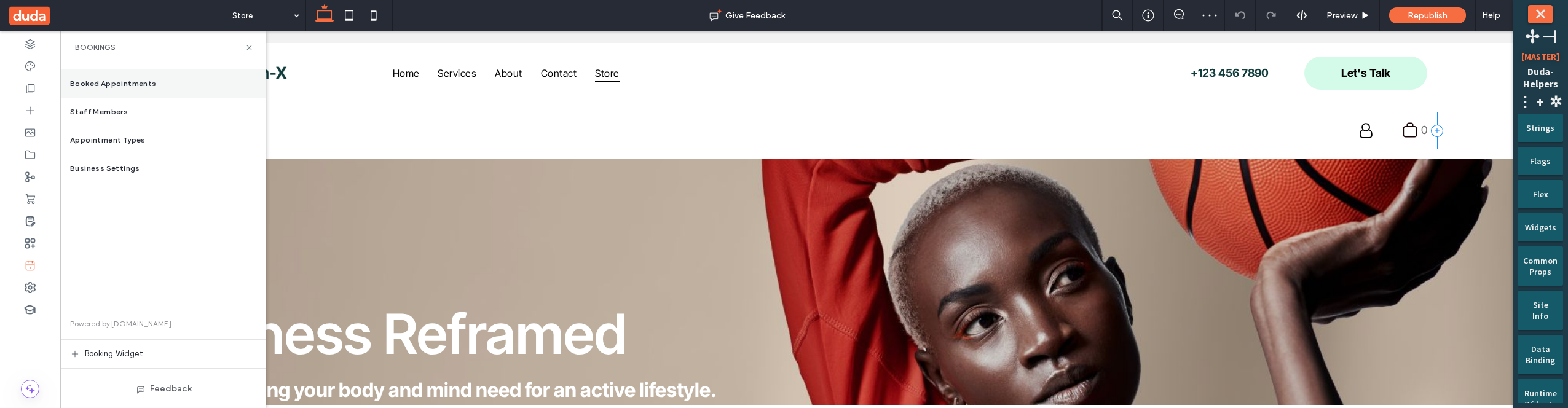
click at [111, 85] on span "Booked Appointments" at bounding box center [113, 83] width 87 height 11
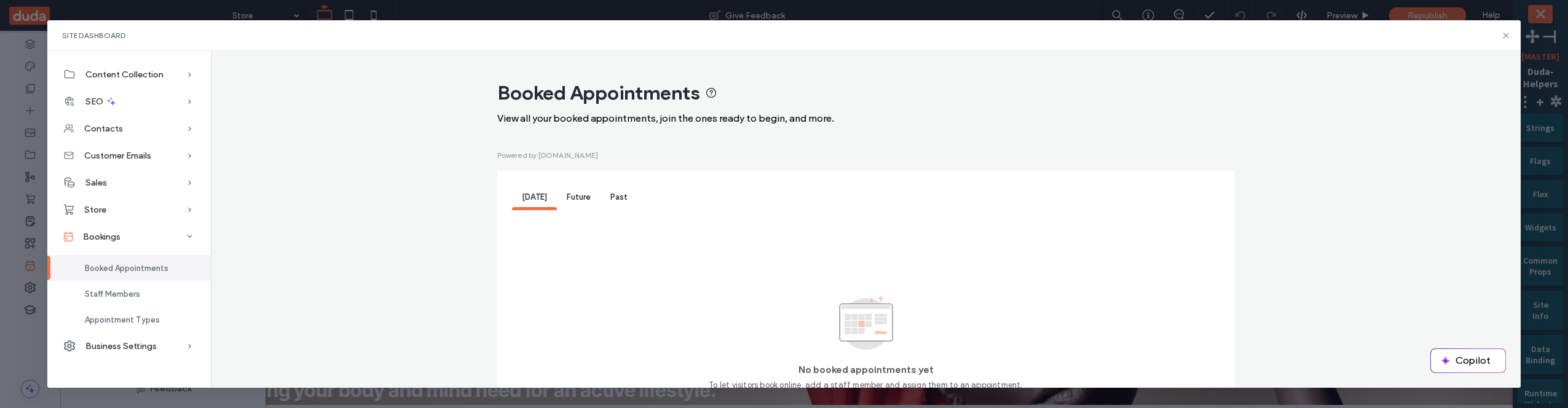
click at [577, 194] on span "Future" at bounding box center [579, 196] width 24 height 9
click at [618, 196] on span "Past" at bounding box center [619, 196] width 17 height 9
click at [1509, 34] on icon at bounding box center [1507, 36] width 10 height 10
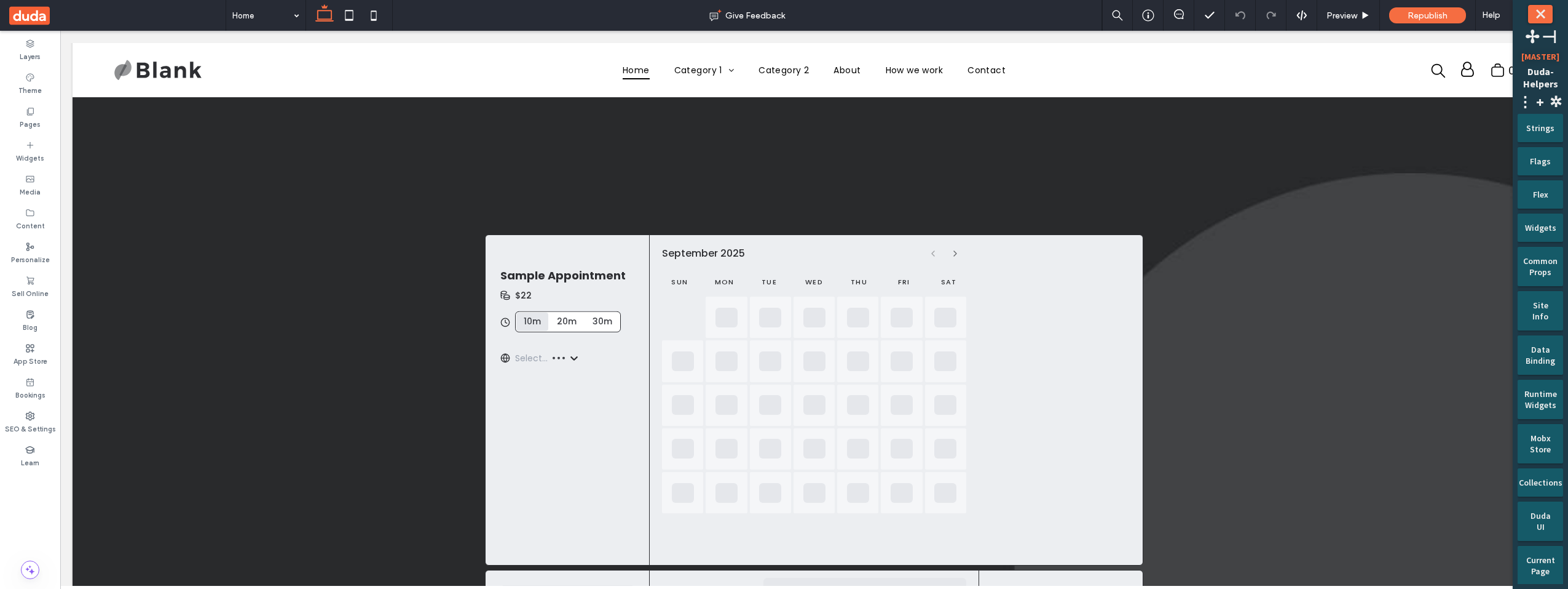
scroll to position [122, 0]
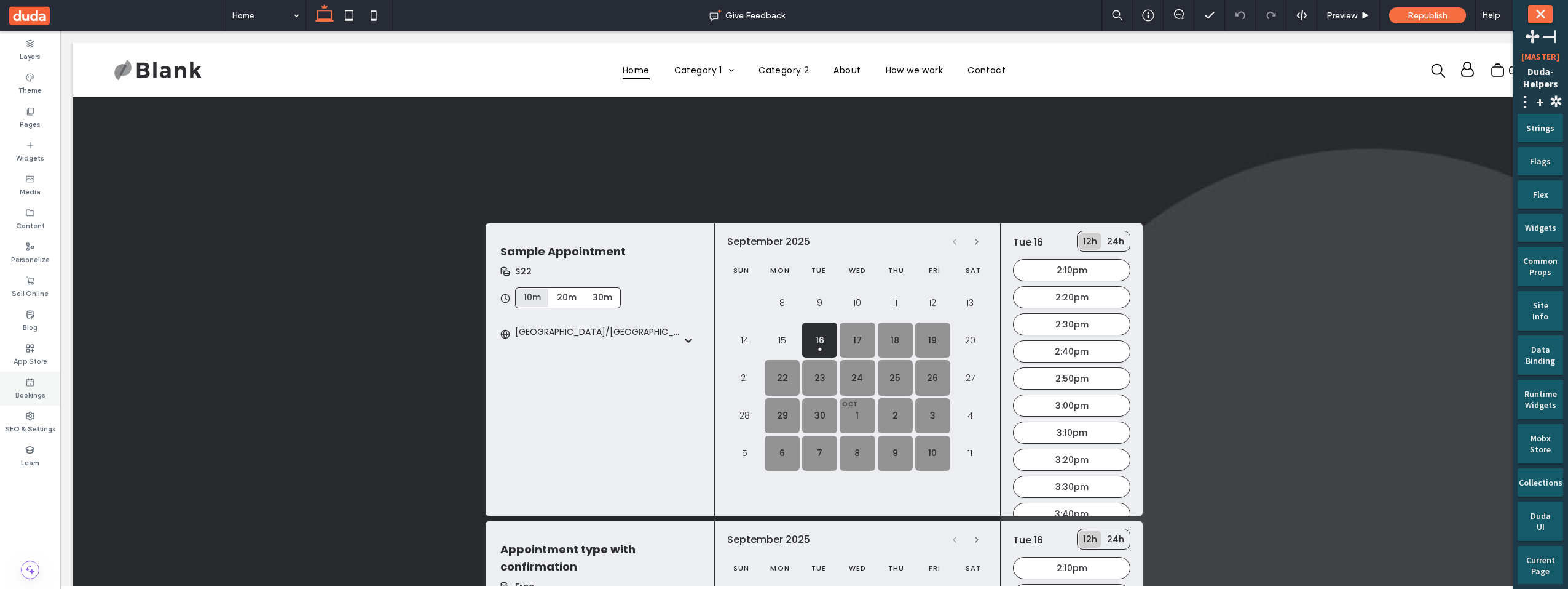
click at [40, 394] on label "Bookings" at bounding box center [30, 393] width 30 height 13
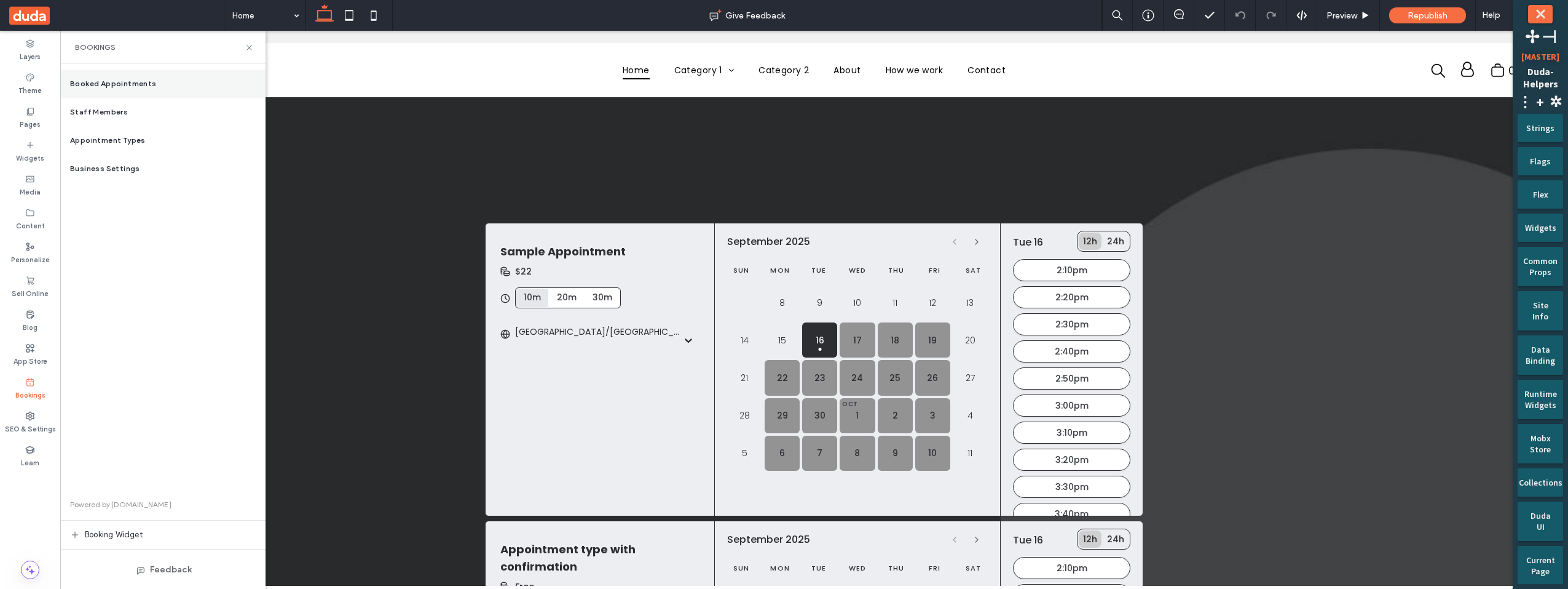
click at [132, 86] on span "Booked Appointments" at bounding box center [113, 83] width 87 height 11
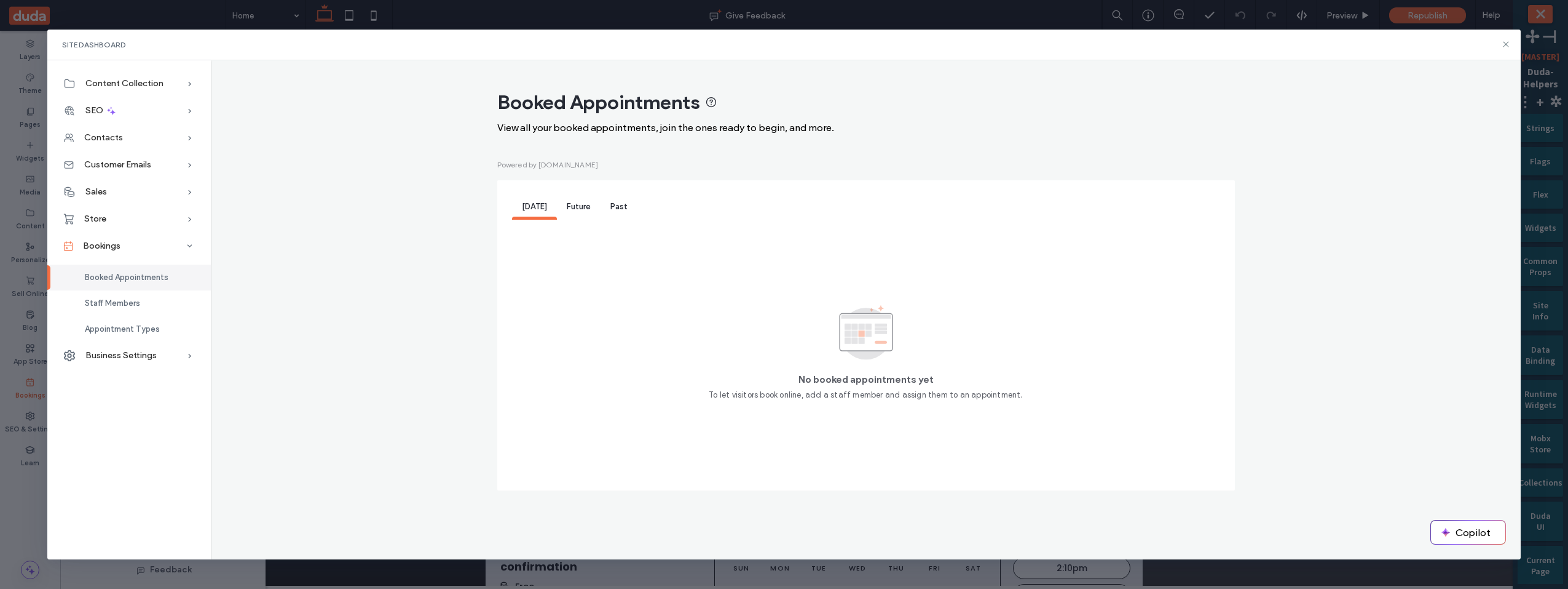
click at [579, 203] on span "Future" at bounding box center [579, 206] width 24 height 9
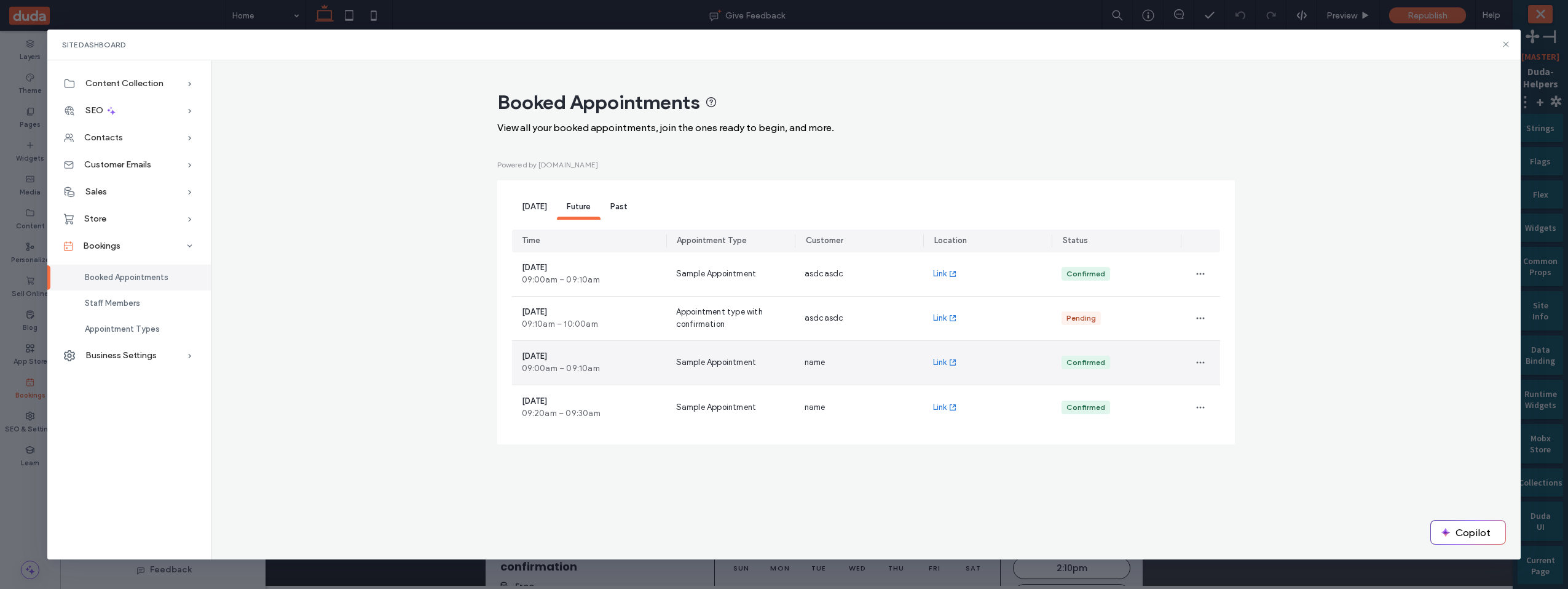
click at [778, 365] on div "Sample Appointment" at bounding box center [731, 363] width 128 height 44
click at [940, 362] on link "Link" at bounding box center [945, 362] width 24 height 13
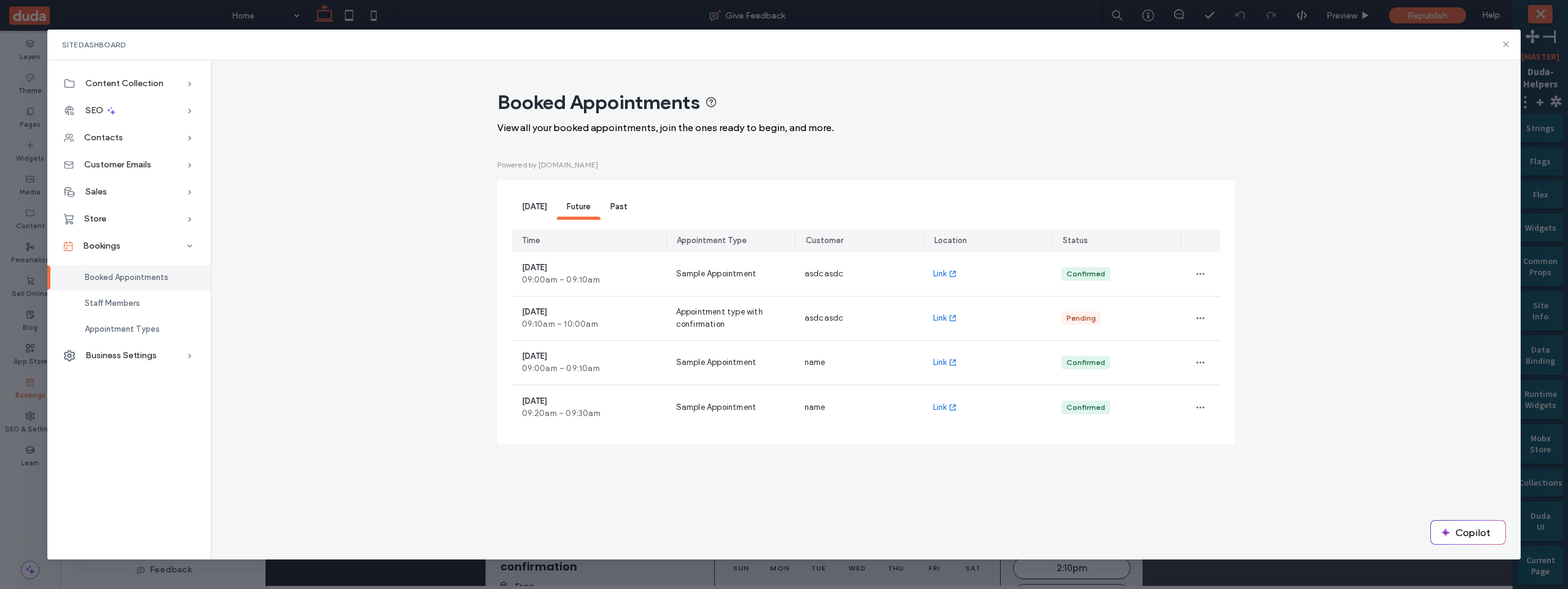
click at [611, 209] on span "Past" at bounding box center [619, 206] width 17 height 9
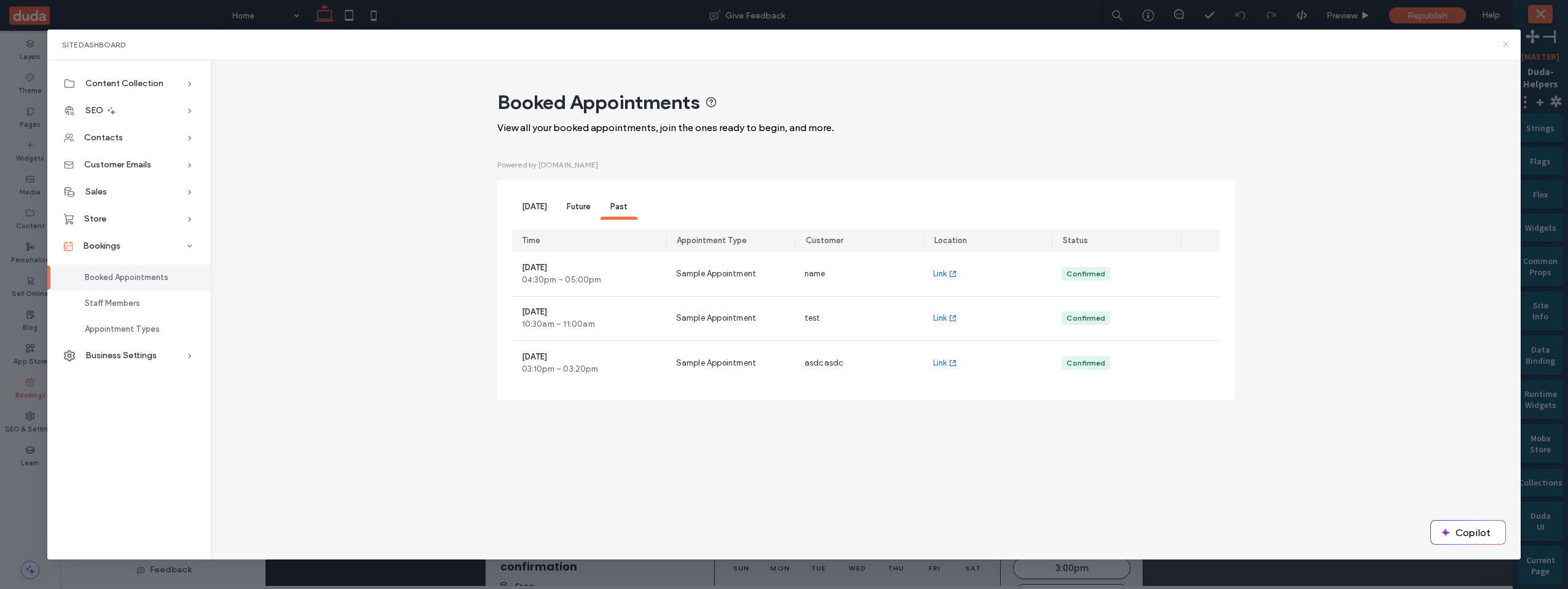
click at [1507, 43] on icon at bounding box center [1507, 45] width 10 height 10
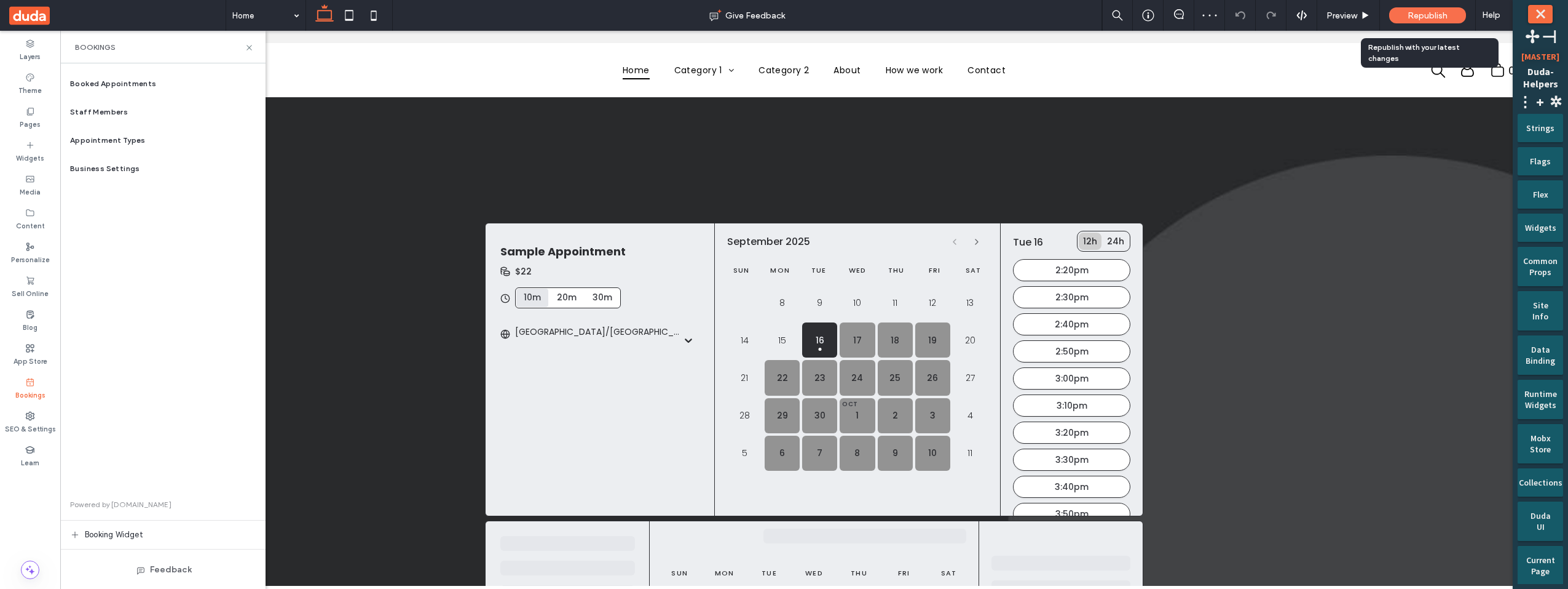
click at [1408, 17] on span "Republish" at bounding box center [1428, 15] width 40 height 10
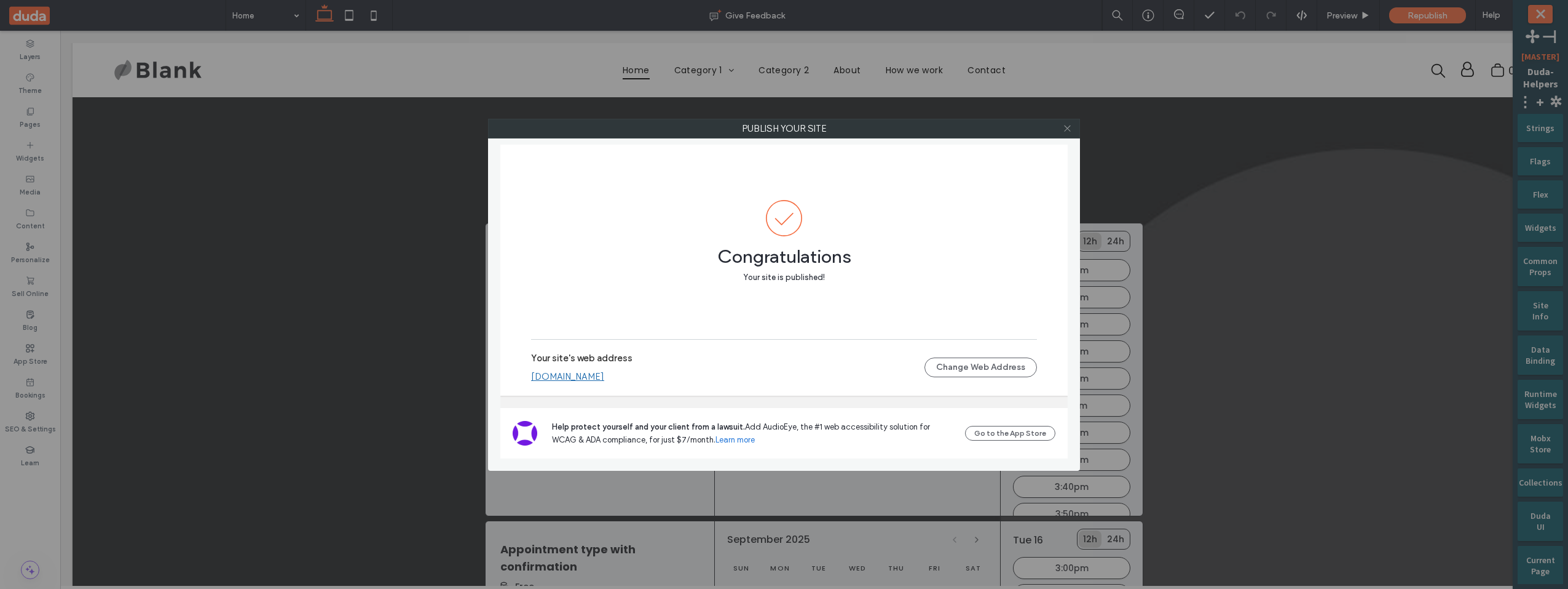
click at [1068, 125] on icon at bounding box center [1067, 128] width 9 height 9
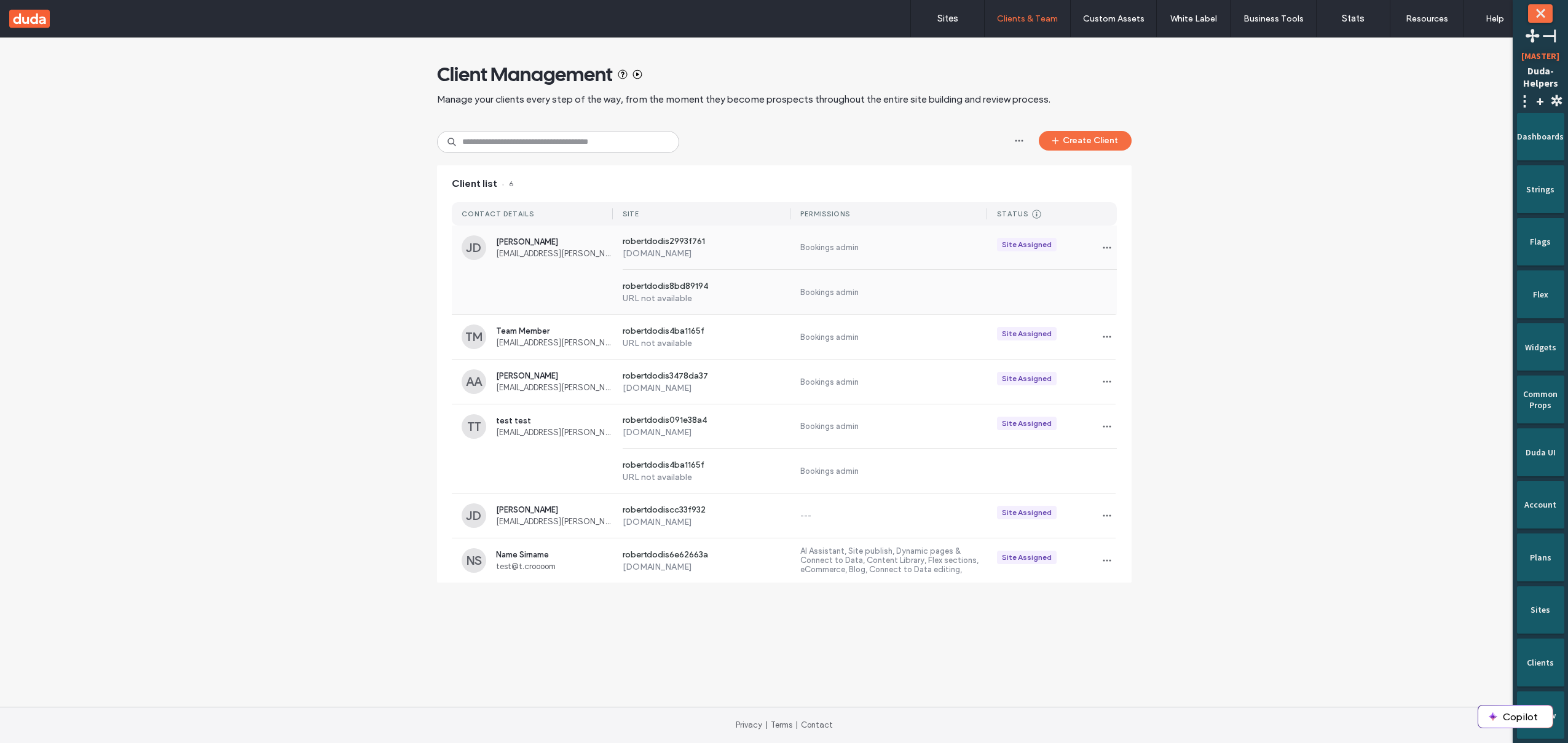
click at [1065, 246] on div "Site Assigned" at bounding box center [1052, 247] width 129 height 19
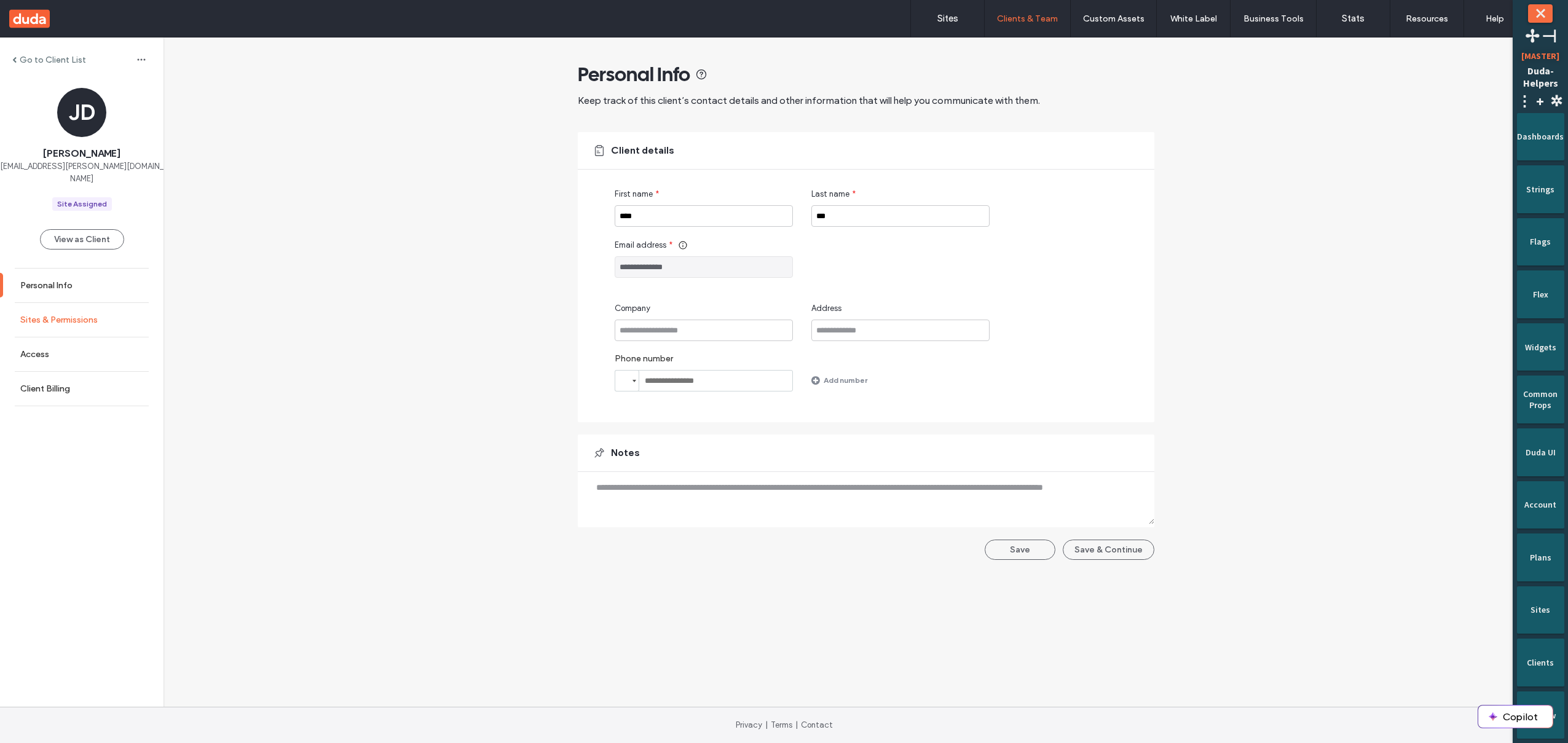
click at [74, 315] on label "Sites & Permissions" at bounding box center [59, 320] width 77 height 10
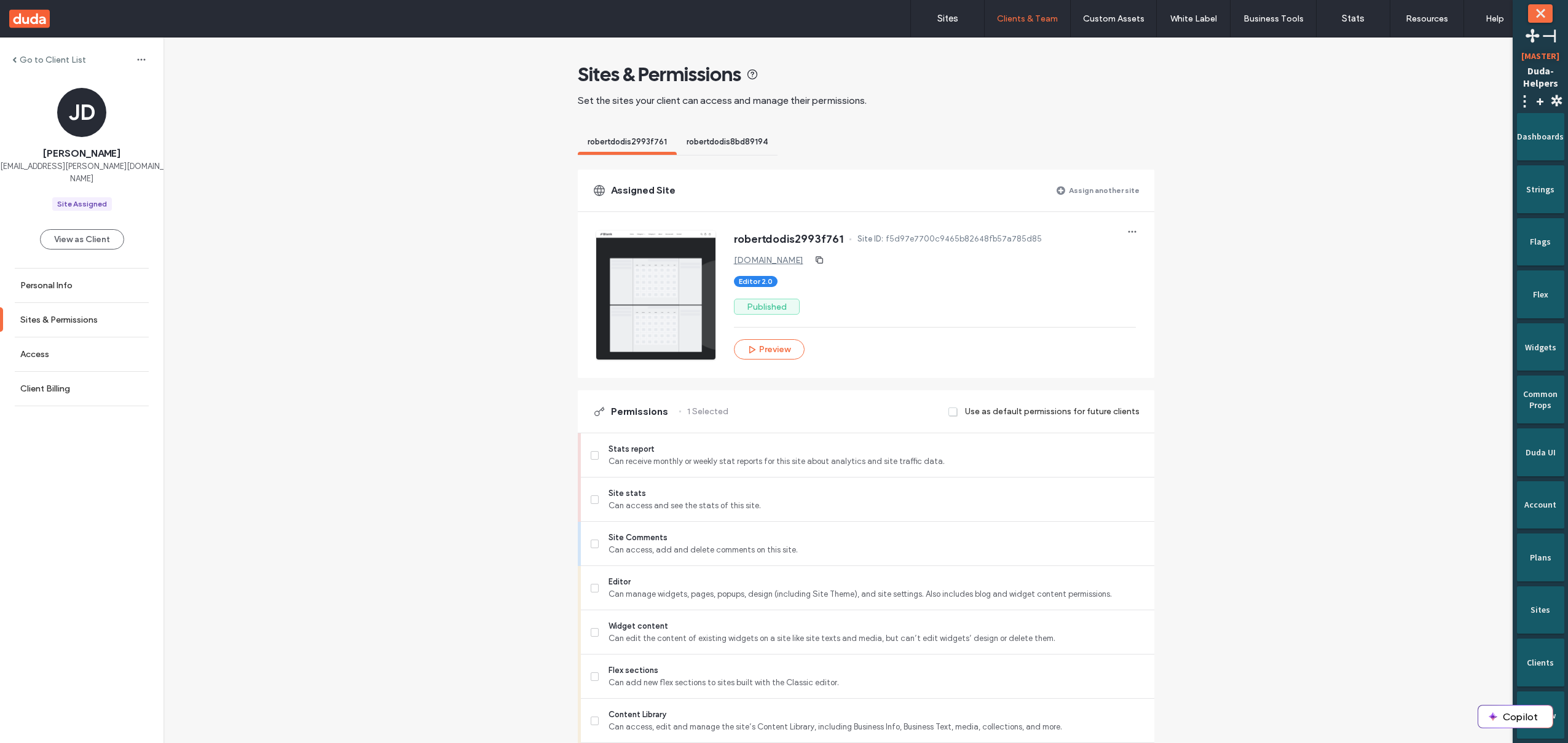
click at [1098, 186] on label "Assign another site" at bounding box center [1104, 191] width 71 height 22
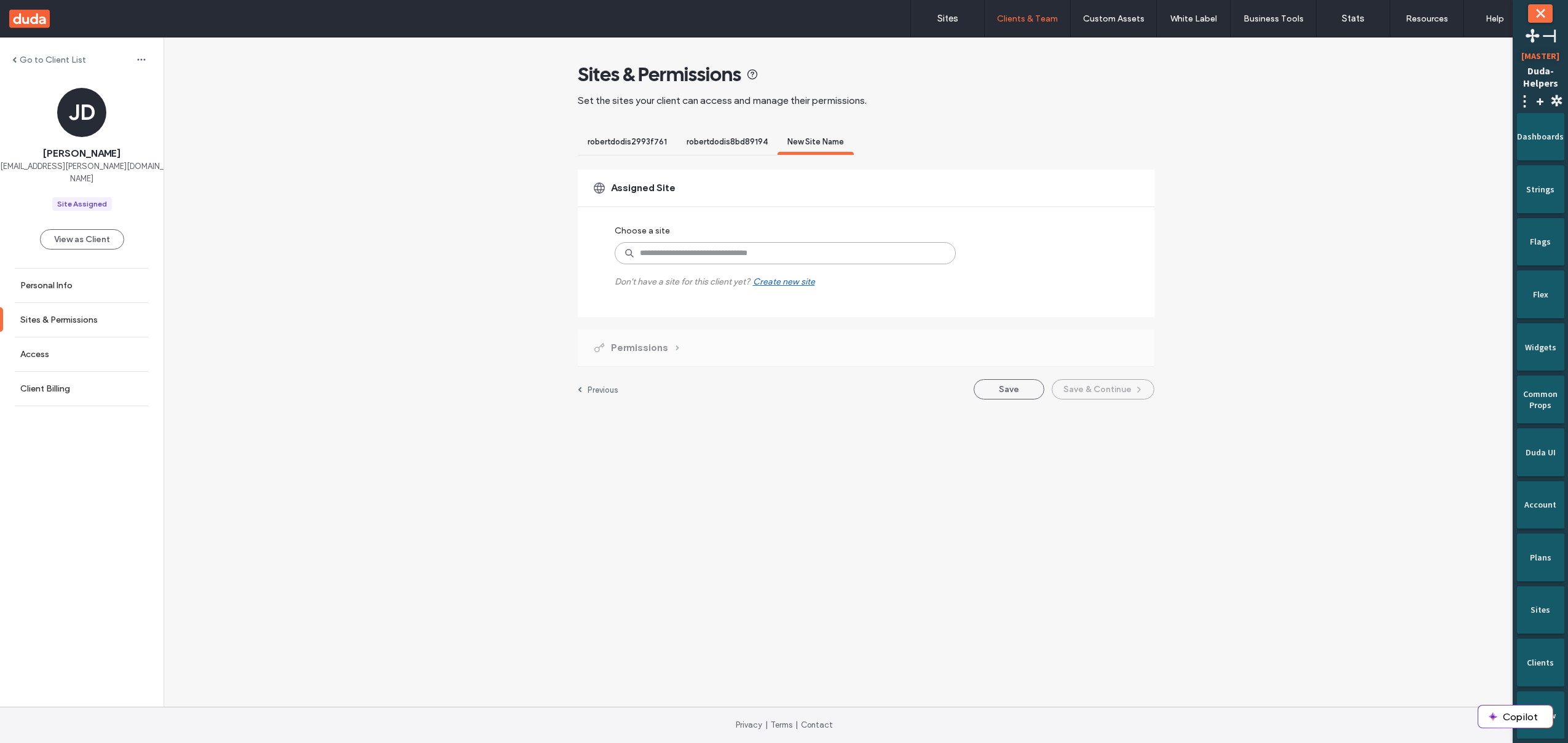
click at [779, 250] on input at bounding box center [785, 253] width 341 height 22
paste input "**********"
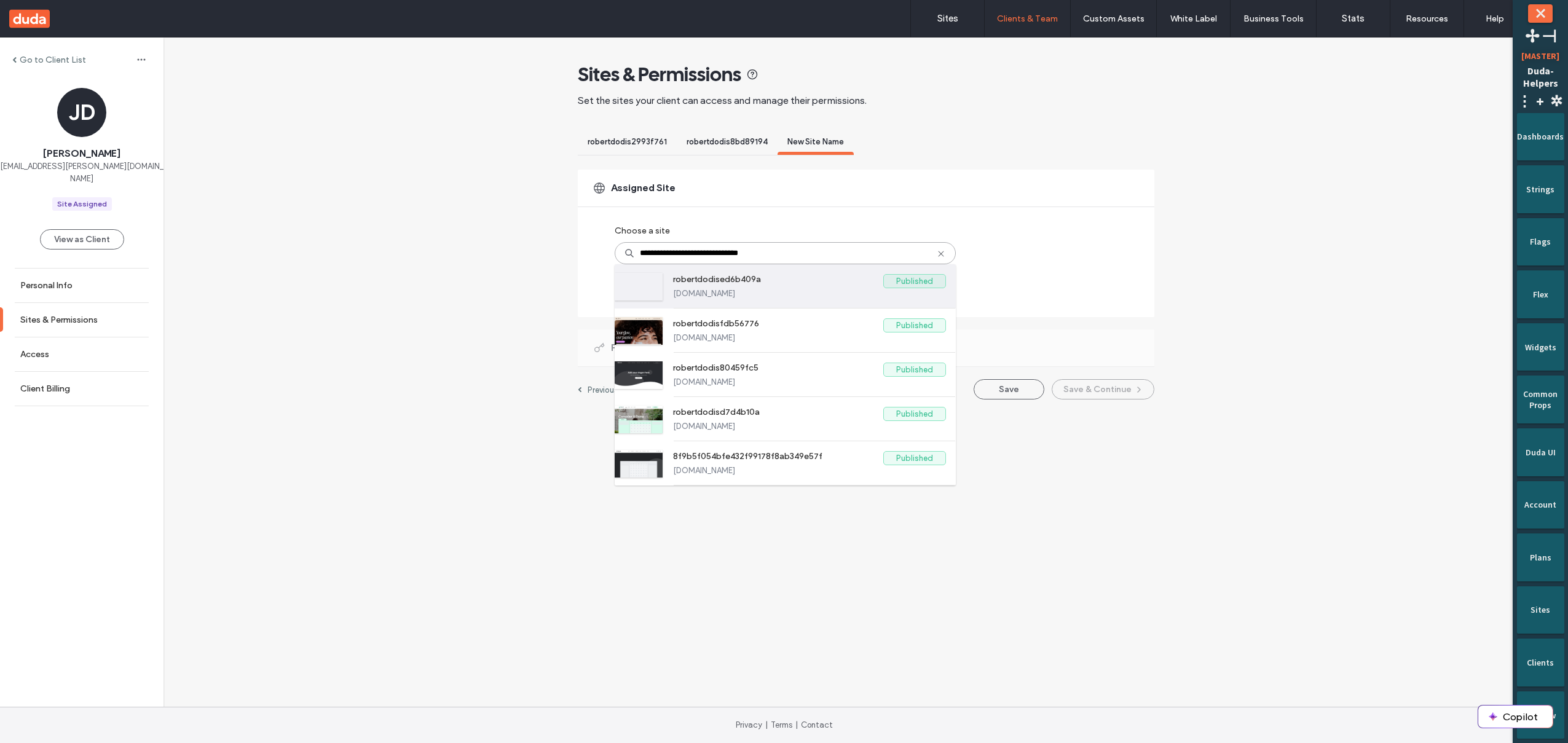
type input "**********"
click at [1081, 265] on div "**********" at bounding box center [866, 243] width 577 height 148
click at [1062, 259] on div "**********" at bounding box center [866, 243] width 577 height 148
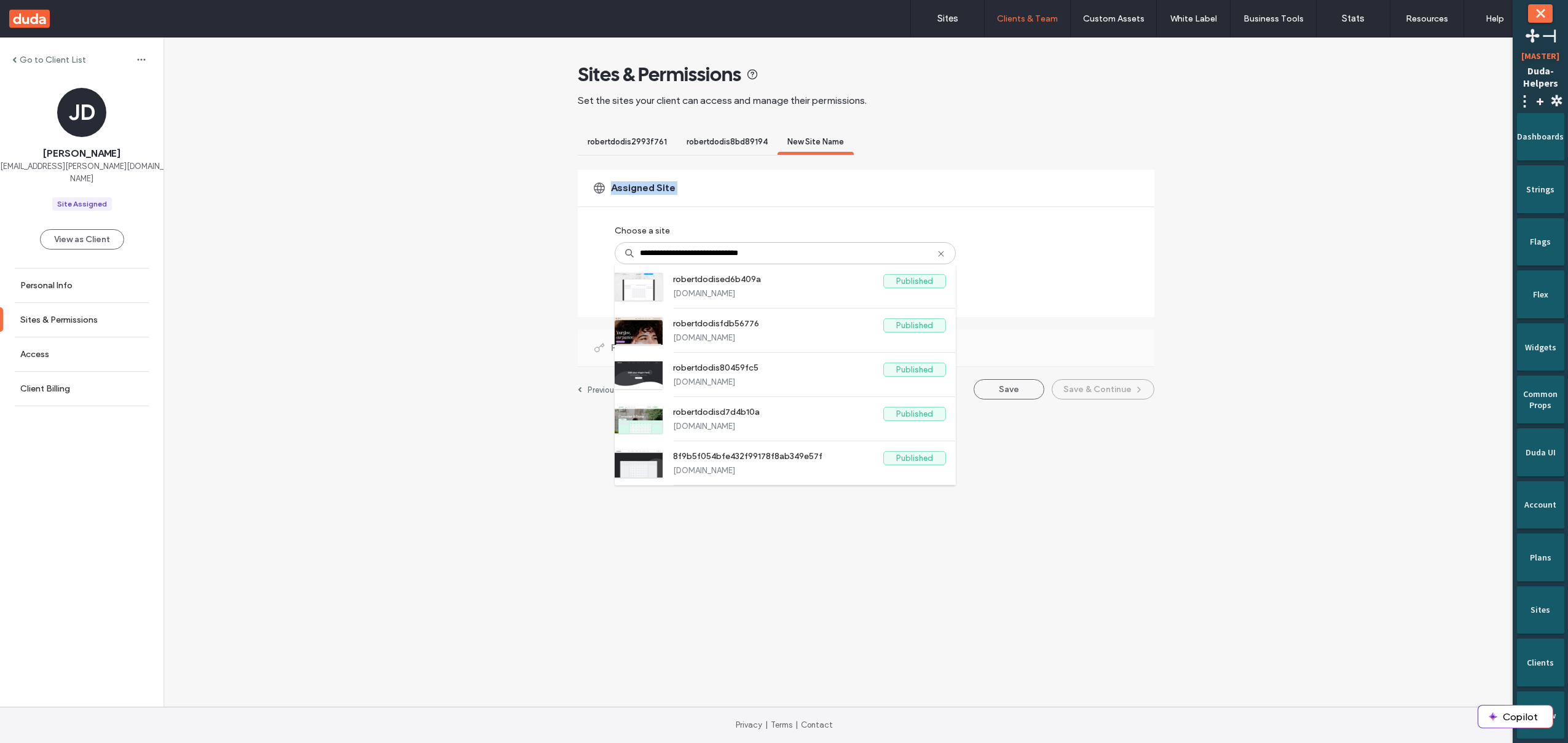
click at [1062, 259] on div "**********" at bounding box center [866, 243] width 577 height 148
click at [1038, 202] on div "Assigned Site" at bounding box center [866, 188] width 577 height 37
click at [669, 178] on div "Assigned Site" at bounding box center [866, 188] width 577 height 37
click at [818, 289] on label "[DOMAIN_NAME]" at bounding box center [810, 293] width 273 height 9
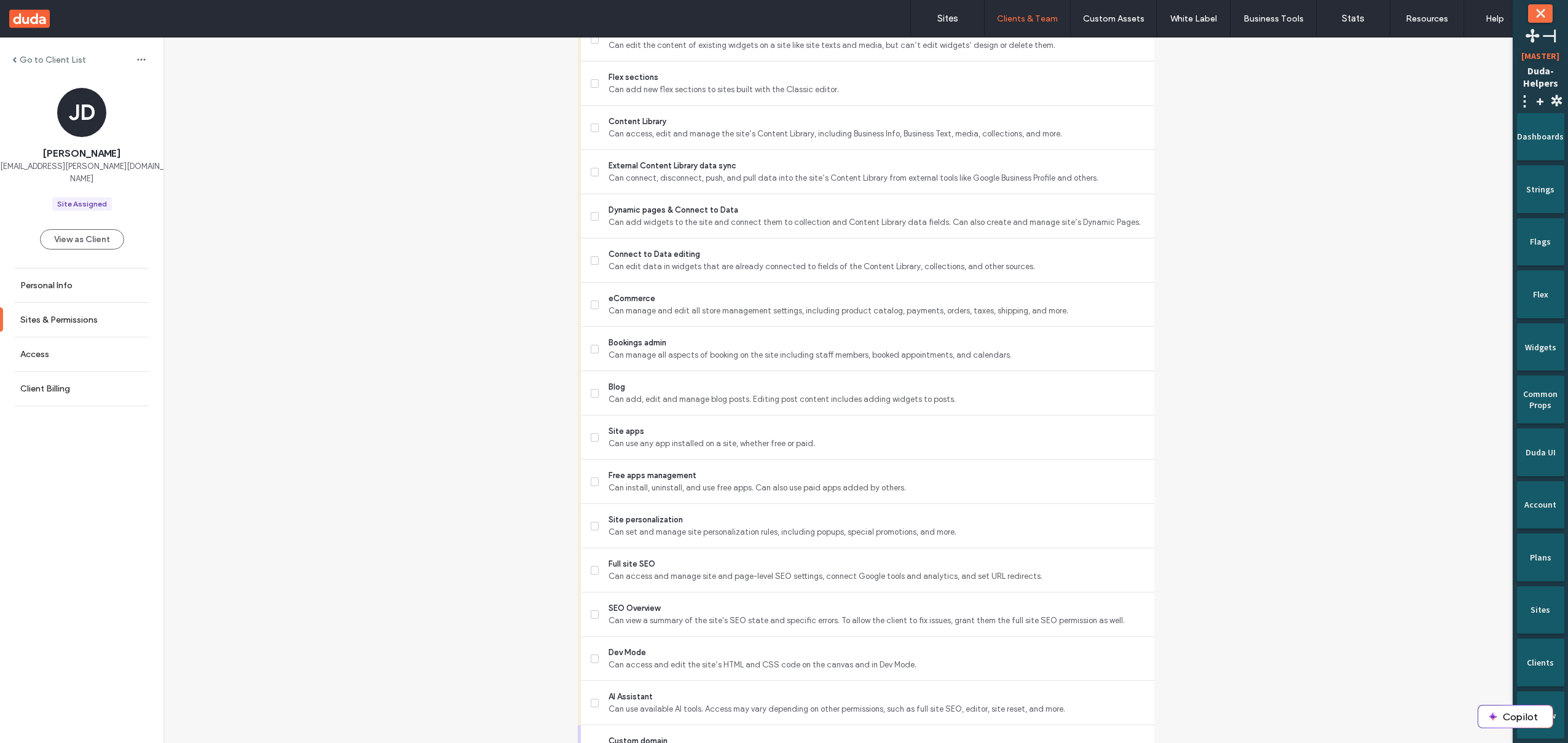
scroll to position [592, 0]
click at [623, 345] on span "Bookings admin" at bounding box center [877, 344] width 536 height 13
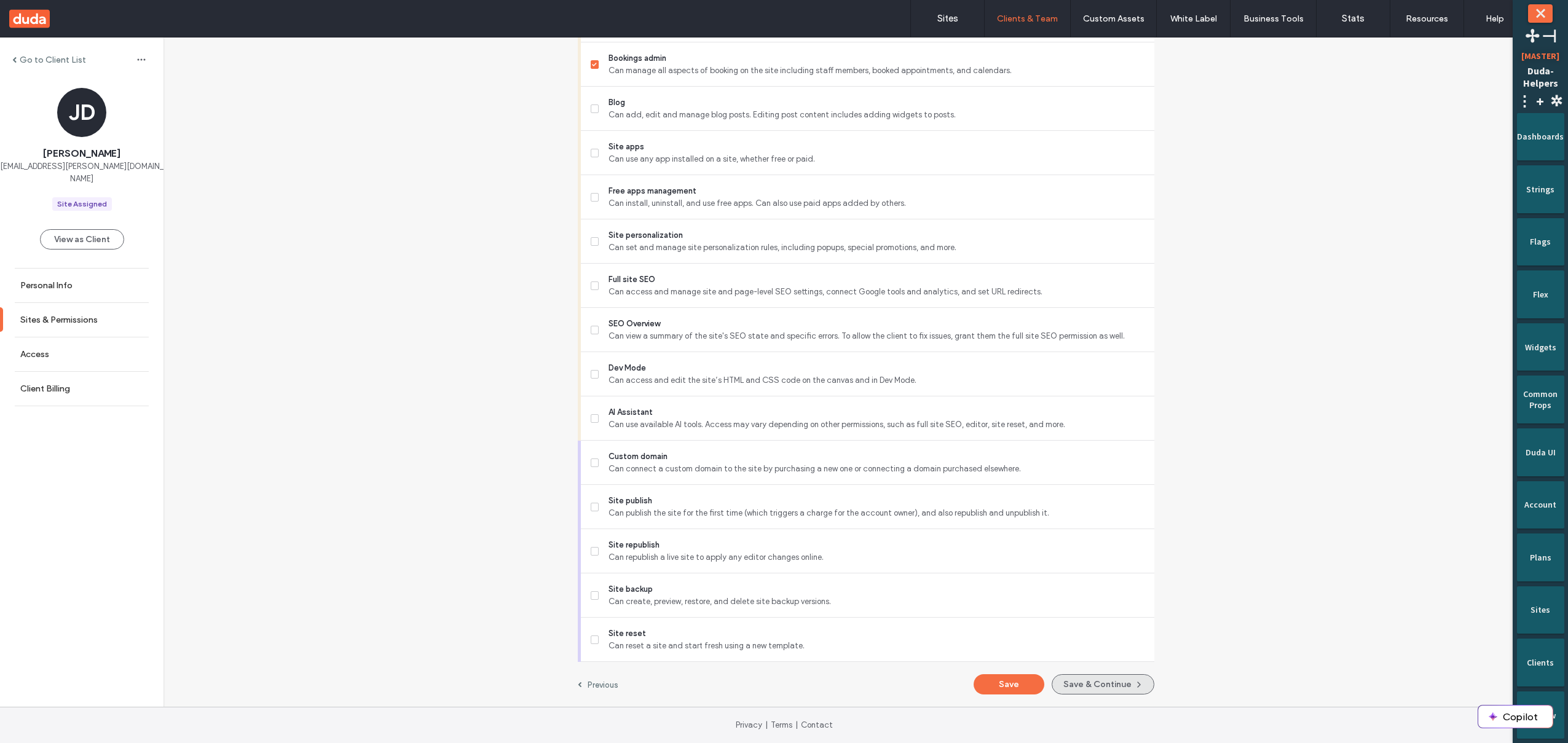
click at [1111, 686] on button "Save & Continue" at bounding box center [1104, 684] width 102 height 20
